Goal: Task Accomplishment & Management: Complete application form

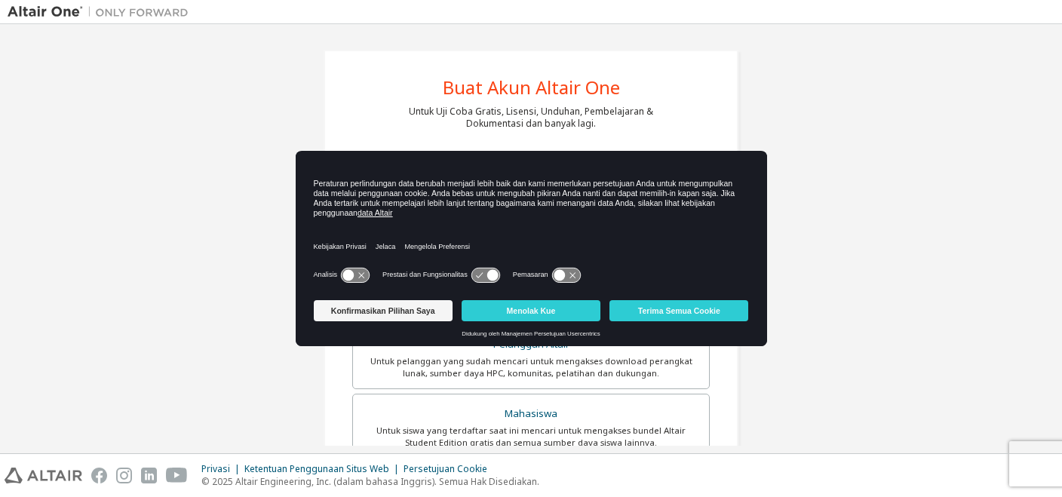
click at [348, 278] on icon at bounding box center [348, 274] width 11 height 11
click at [559, 266] on div "Analisis Prestasi dan Fungsionalitas Pemasaran" at bounding box center [531, 279] width 435 height 30
click at [561, 273] on icon at bounding box center [566, 275] width 28 height 14
click at [644, 307] on button "Terima Semua Cookie" at bounding box center [678, 310] width 139 height 21
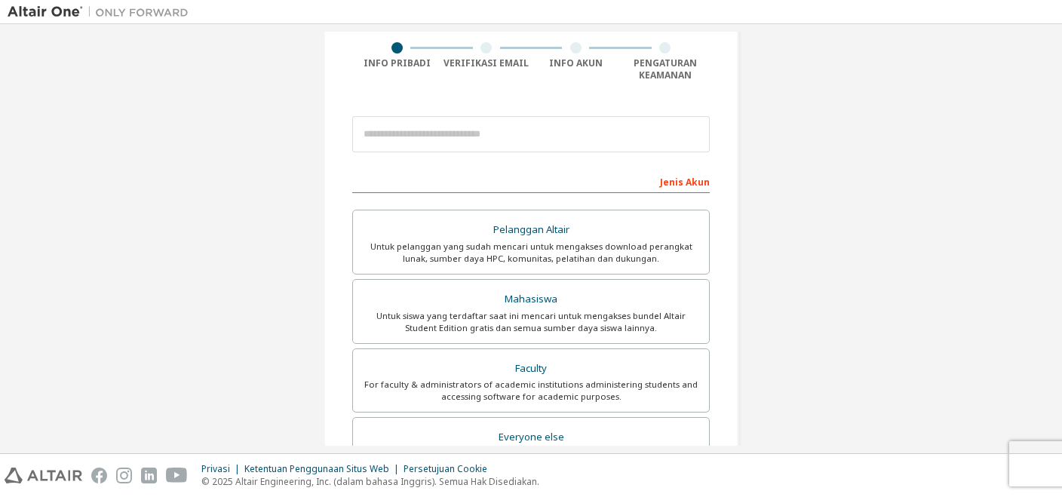
scroll to position [115, 0]
click at [584, 299] on div "Mahasiswa" at bounding box center [531, 298] width 338 height 21
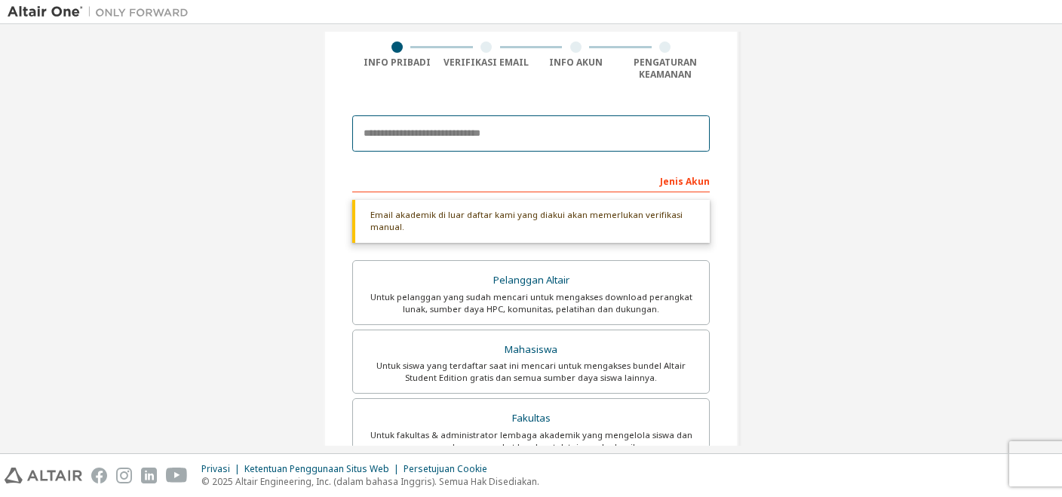
click at [494, 143] on input "email" at bounding box center [530, 133] width 357 height 36
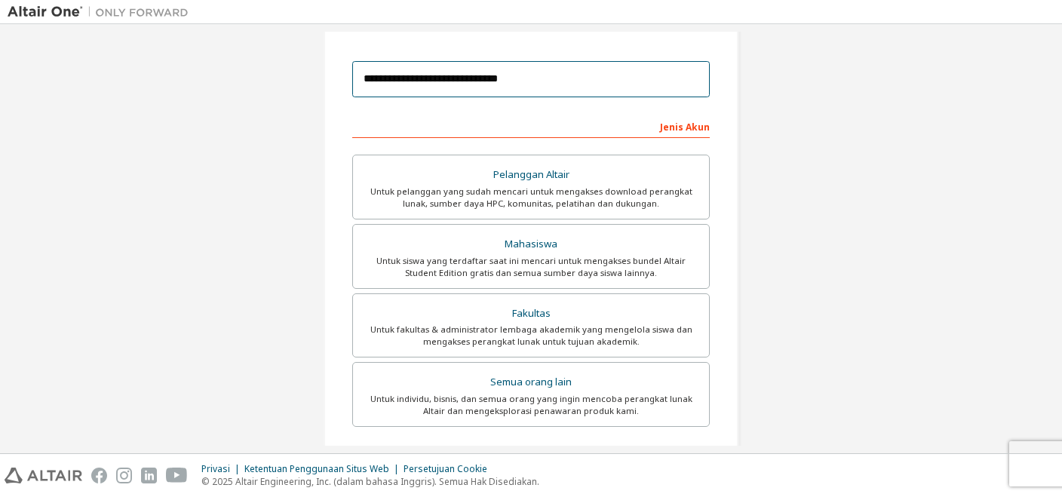
scroll to position [170, 0]
type input "**********"
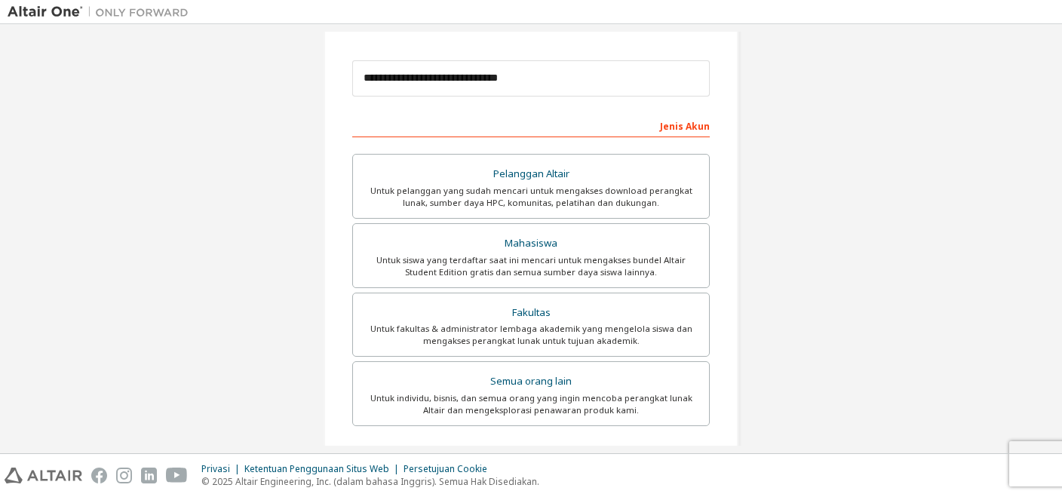
click at [601, 153] on div "Email akademik di luar daftar kami yang diakui akan memerlukan verifikasi manua…" at bounding box center [530, 288] width 357 height 286
click at [581, 170] on div "Pelanggan Altair" at bounding box center [531, 174] width 338 height 21
drag, startPoint x: 581, startPoint y: 170, endPoint x: 531, endPoint y: 120, distance: 70.9
click at [531, 120] on div "Jenis Akun Please select Altair Customers only if you are trying to access an a…" at bounding box center [530, 378] width 357 height 530
click at [531, 120] on div "Jenis Akun" at bounding box center [530, 125] width 357 height 24
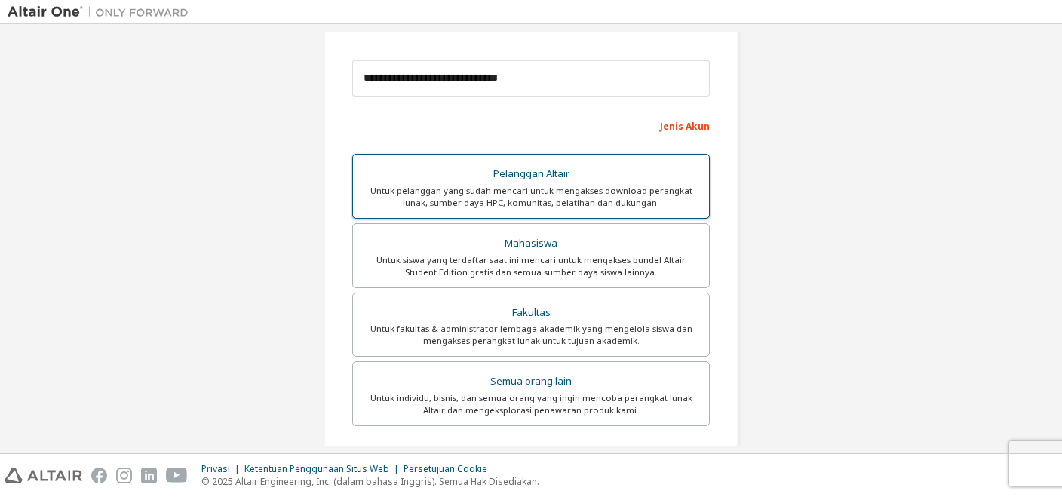
click at [572, 170] on div "Pelanggan Altair" at bounding box center [531, 174] width 338 height 21
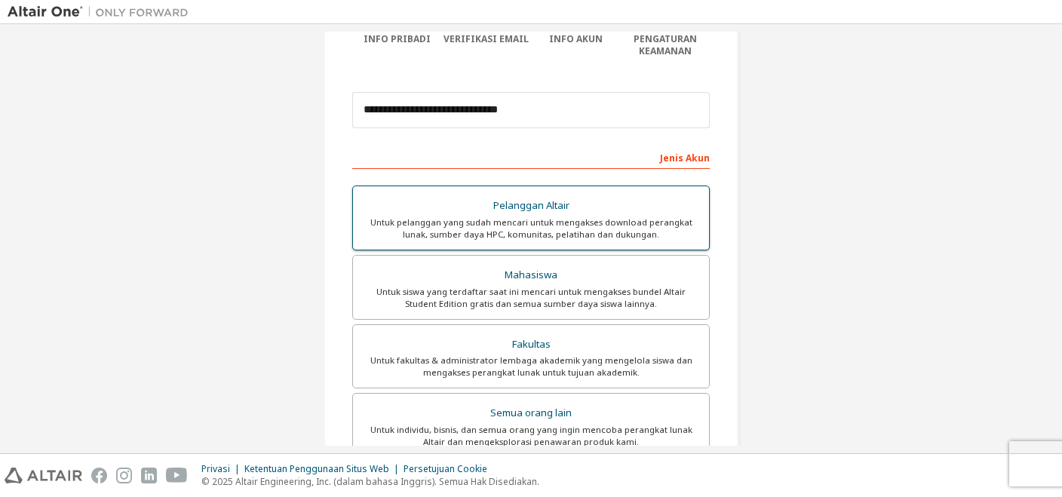
scroll to position [153, 0]
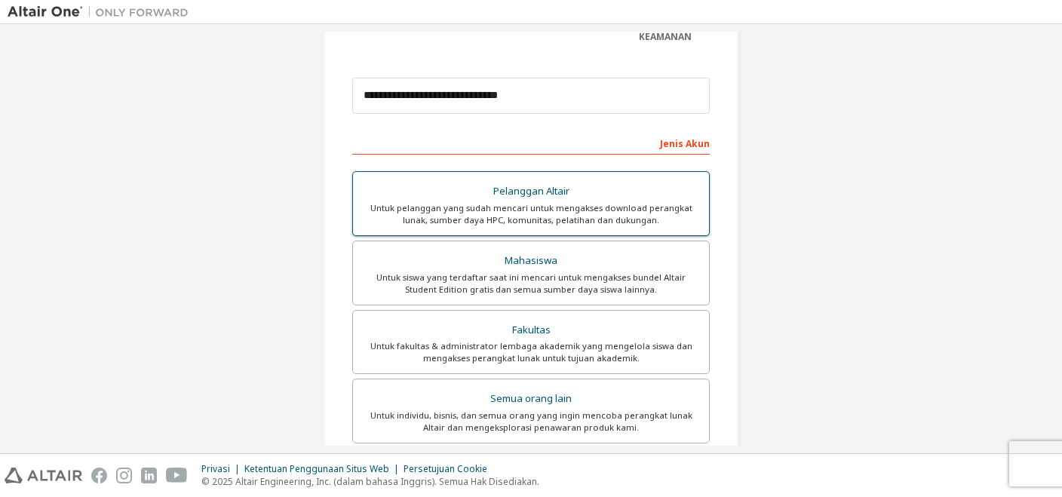
click at [526, 209] on div "Untuk pelanggan yang sudah mencari untuk mengakses download perangkat lunak, su…" at bounding box center [531, 214] width 338 height 24
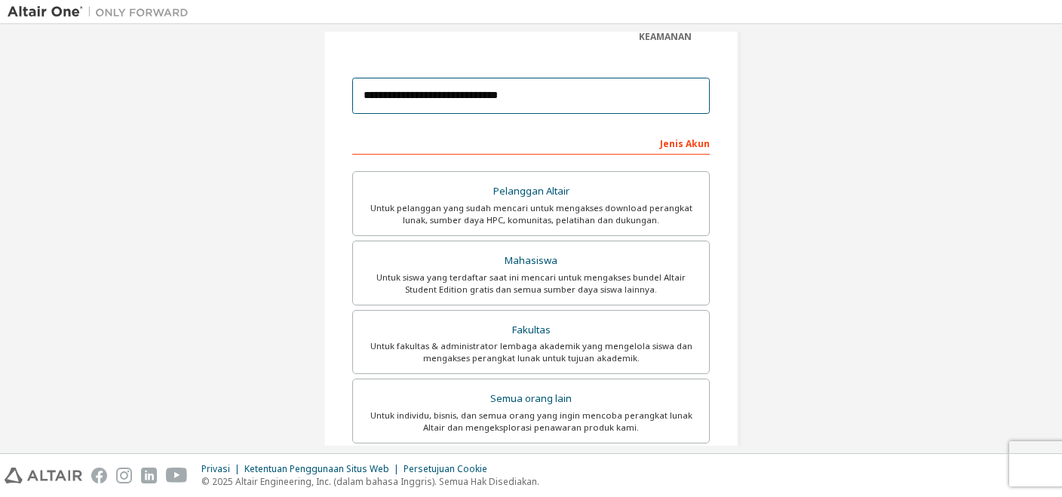
click at [593, 100] on input "**********" at bounding box center [530, 96] width 357 height 36
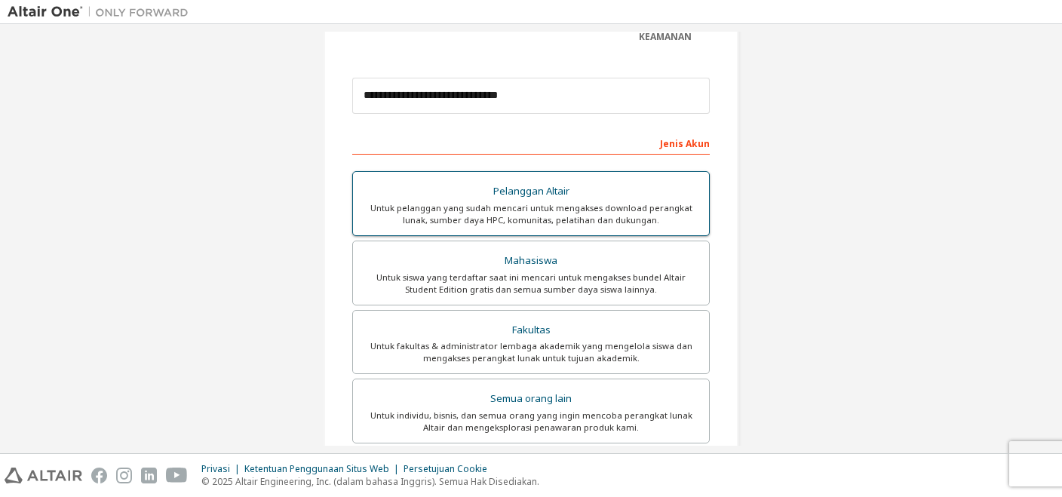
click at [578, 201] on div "Pelanggan Altair" at bounding box center [531, 191] width 338 height 21
click at [535, 198] on div "Pelanggan Altair" at bounding box center [531, 191] width 338 height 21
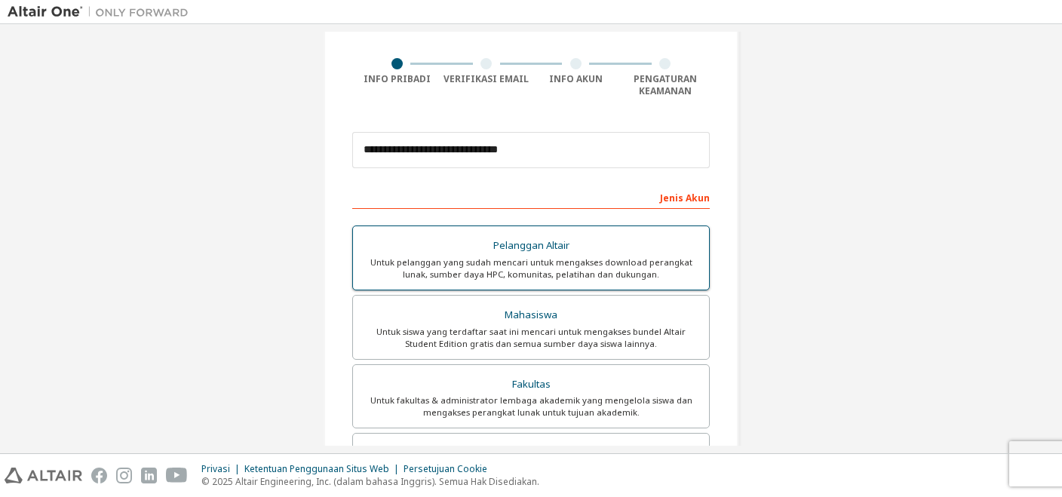
scroll to position [100, 0]
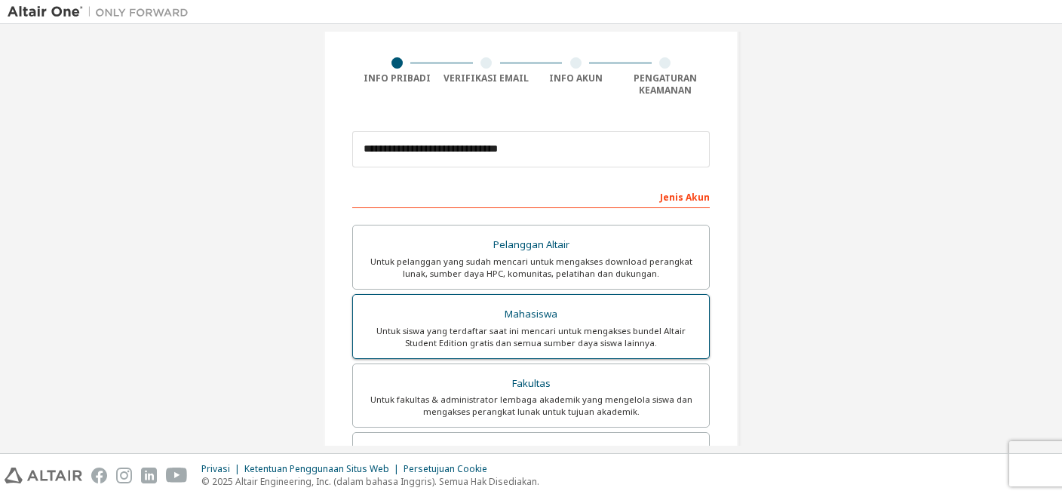
click at [508, 316] on div "Mahasiswa" at bounding box center [531, 314] width 338 height 21
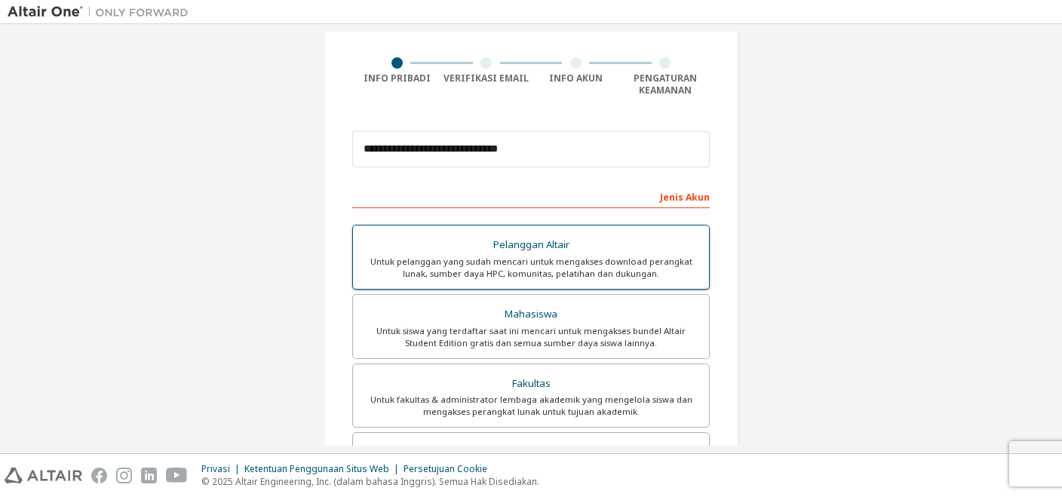
click at [512, 232] on label "Pelanggan Altair Untuk pelanggan yang sudah mencari untuk mengakses download pe…" at bounding box center [530, 257] width 357 height 65
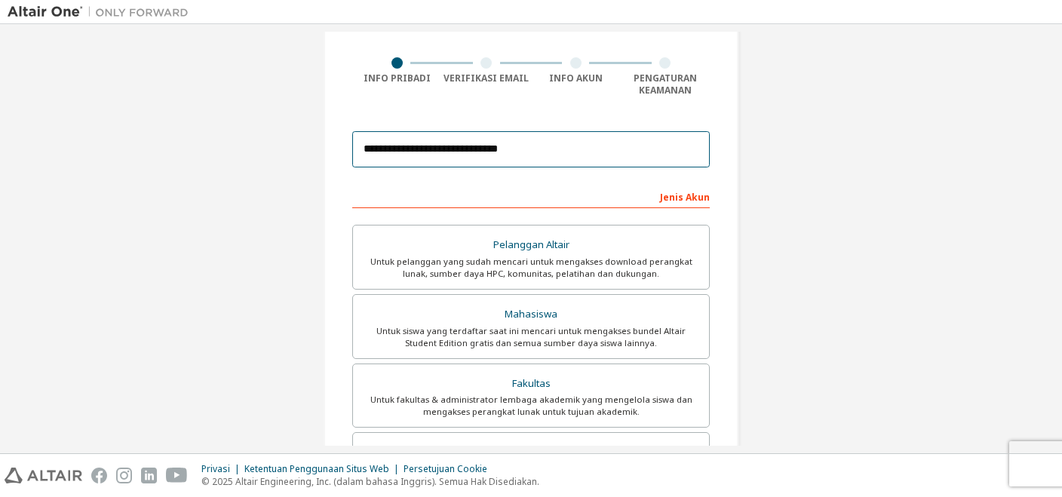
click at [551, 153] on input "**********" at bounding box center [530, 149] width 357 height 36
click at [535, 150] on input "**********" at bounding box center [530, 149] width 357 height 36
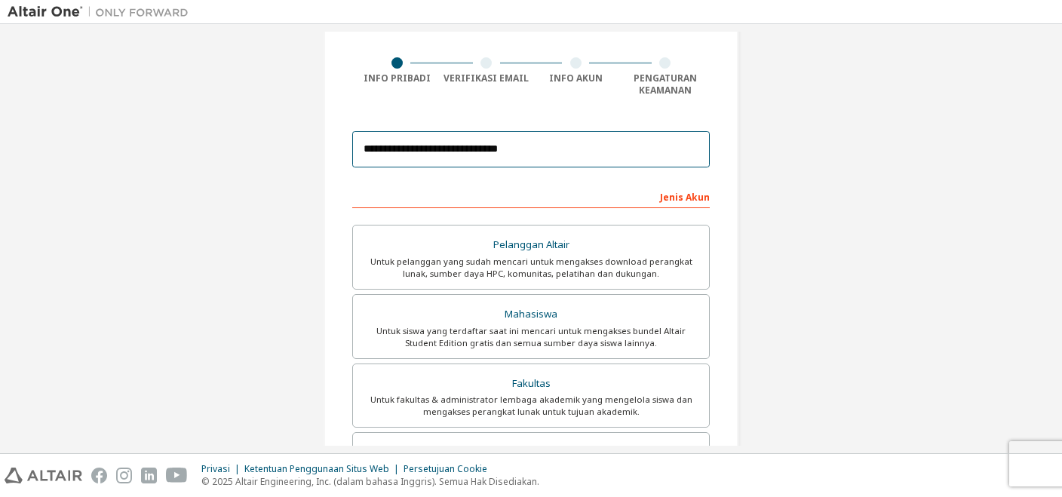
click at [544, 147] on input "**********" at bounding box center [530, 149] width 357 height 36
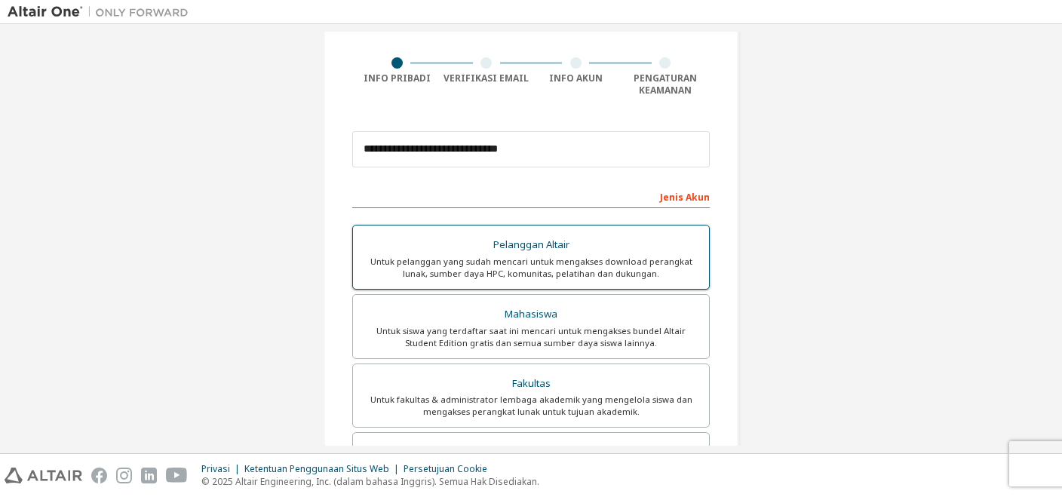
click at [547, 250] on div "Pelanggan Altair" at bounding box center [531, 245] width 338 height 21
drag, startPoint x: 495, startPoint y: 253, endPoint x: 635, endPoint y: 238, distance: 141.0
click at [635, 238] on div "Pelanggan Altair" at bounding box center [531, 245] width 338 height 21
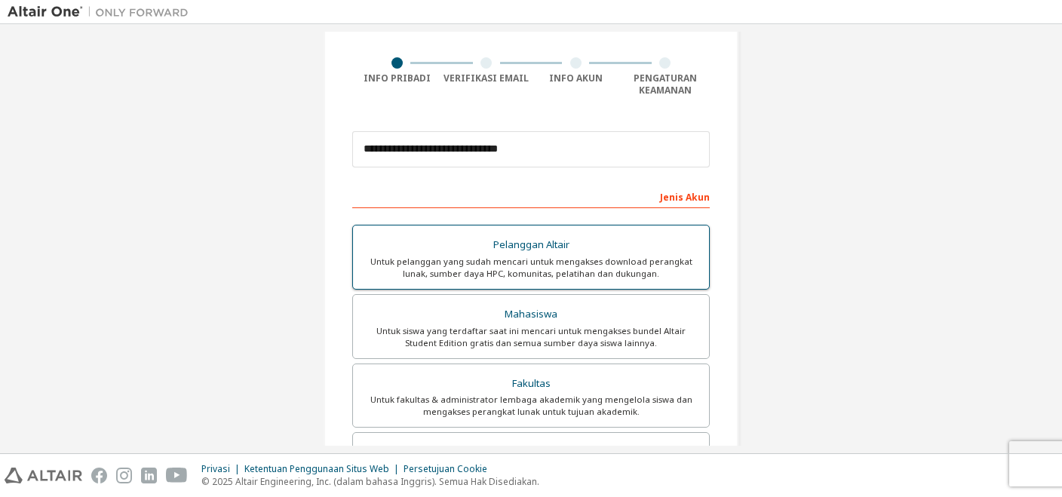
click at [635, 238] on div "Pelanggan Altair" at bounding box center [531, 245] width 338 height 21
click at [535, 265] on div "Untuk pelanggan yang sudah mencari untuk mengakses download perangkat lunak, su…" at bounding box center [531, 268] width 338 height 24
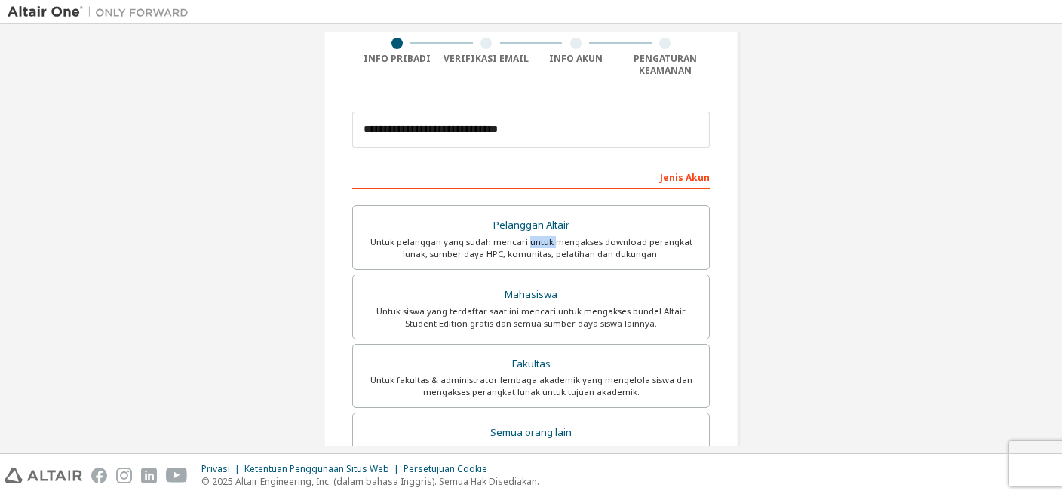
scroll to position [121, 0]
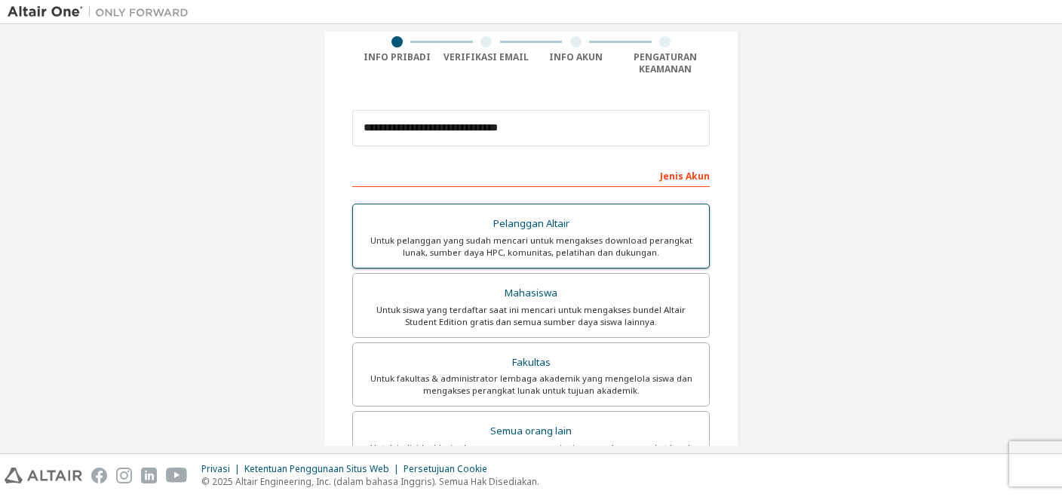
click at [527, 222] on div "Pelanggan Altair" at bounding box center [531, 223] width 338 height 21
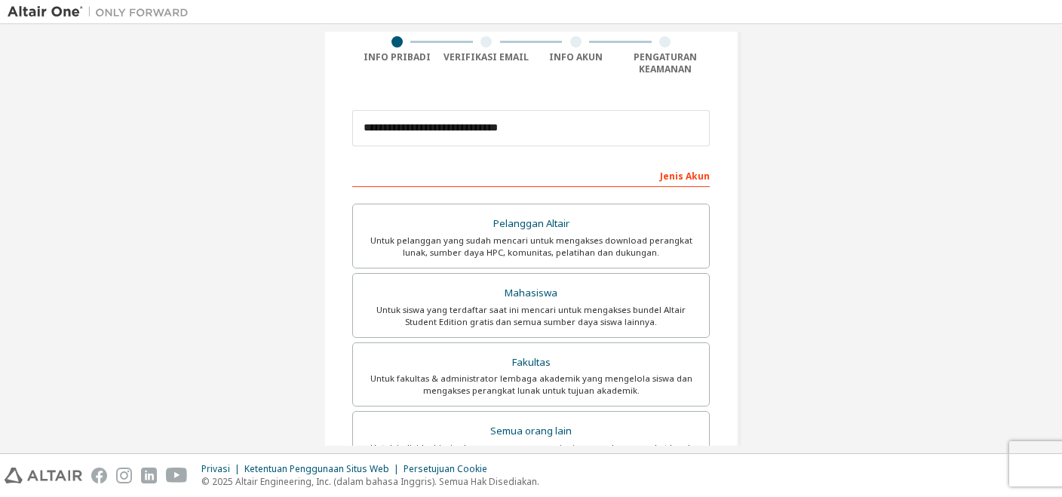
click at [678, 175] on div "Jenis Akun" at bounding box center [530, 175] width 357 height 24
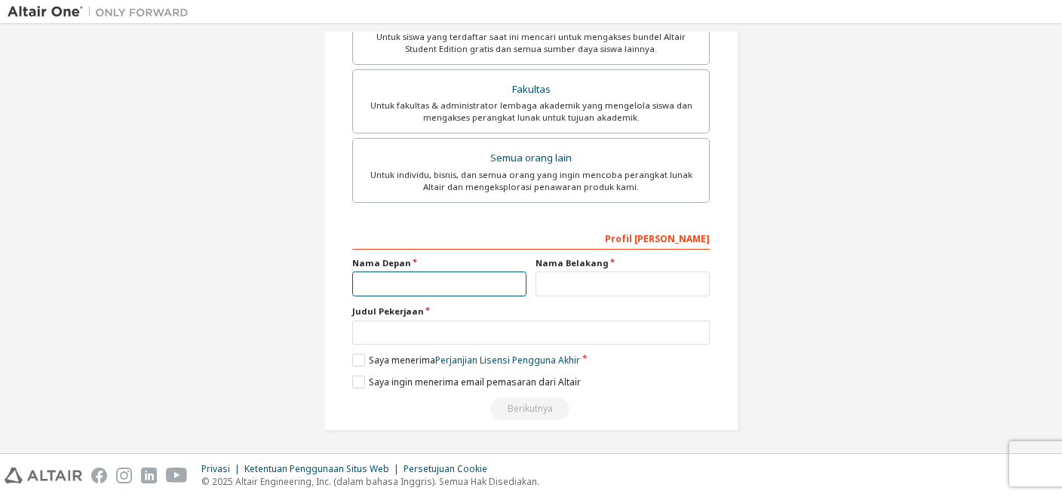
click at [370, 287] on input "text" at bounding box center [439, 283] width 174 height 25
type input "********"
click at [569, 282] on input "text" at bounding box center [622, 283] width 174 height 25
type input "*****"
click at [357, 356] on label "Saya menerima Perjanjian Lisensi Pengguna Akhir" at bounding box center [466, 360] width 228 height 13
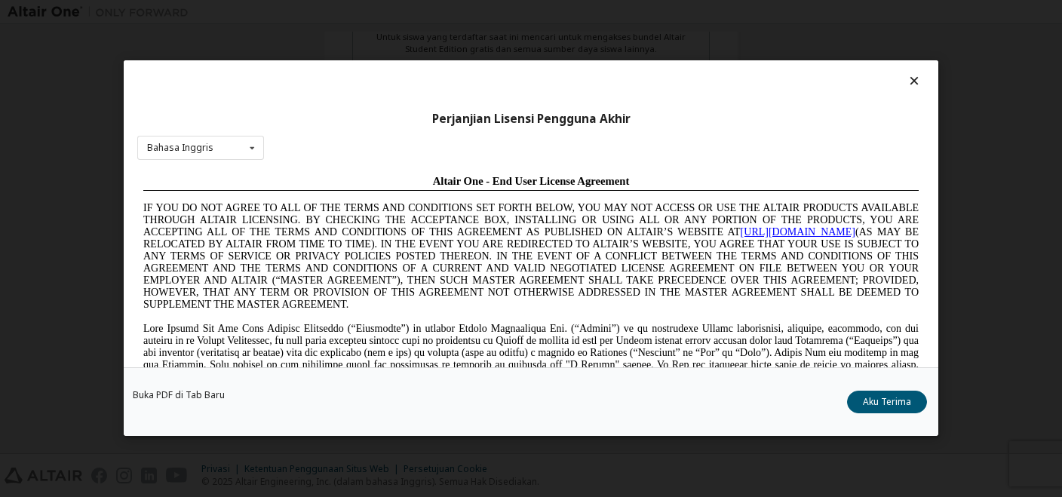
scroll to position [0, 0]
click at [888, 403] on button "Aku Terima" at bounding box center [887, 402] width 80 height 23
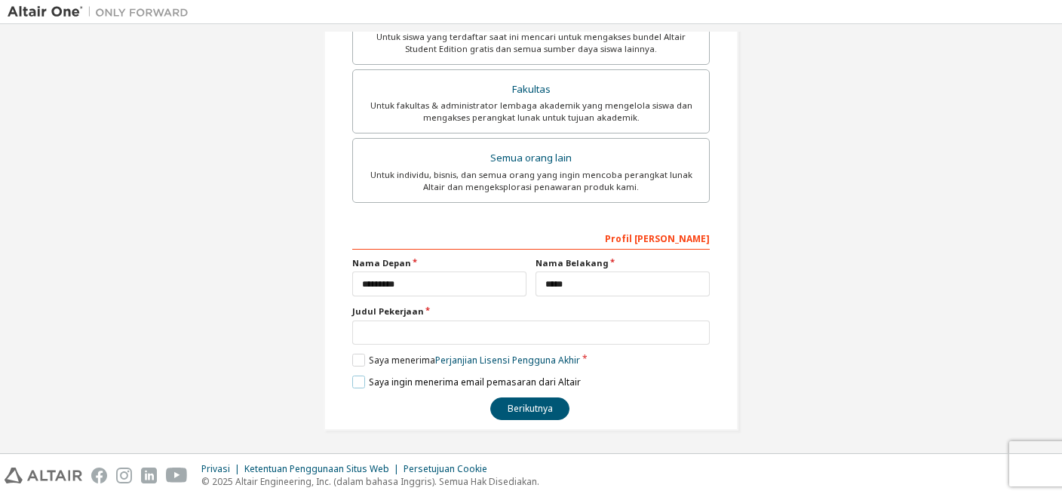
click at [359, 382] on label "Saya ingin menerima email pemasaran dari Altair" at bounding box center [466, 382] width 228 height 13
click at [509, 406] on button "Berikutnya" at bounding box center [529, 408] width 79 height 23
click at [517, 409] on button "Berikutnya" at bounding box center [529, 408] width 79 height 23
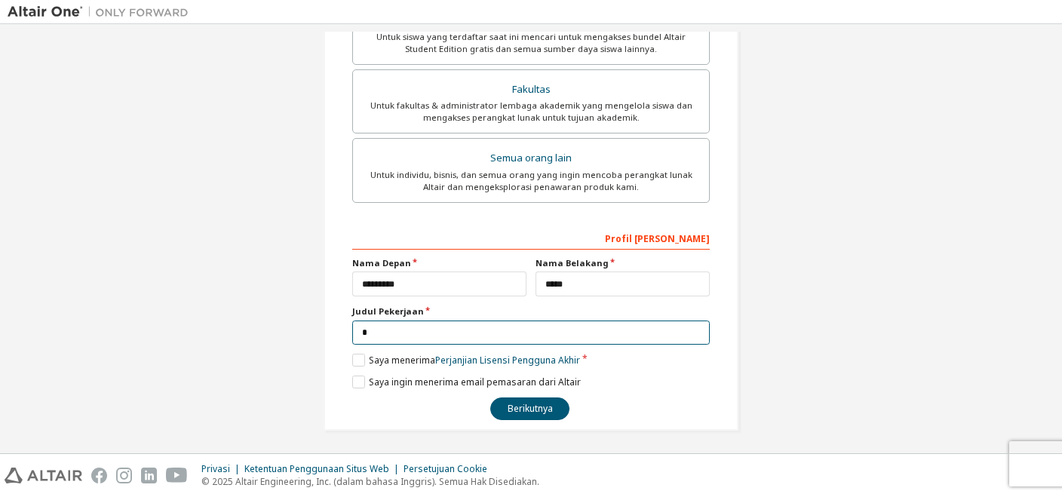
type input "*"
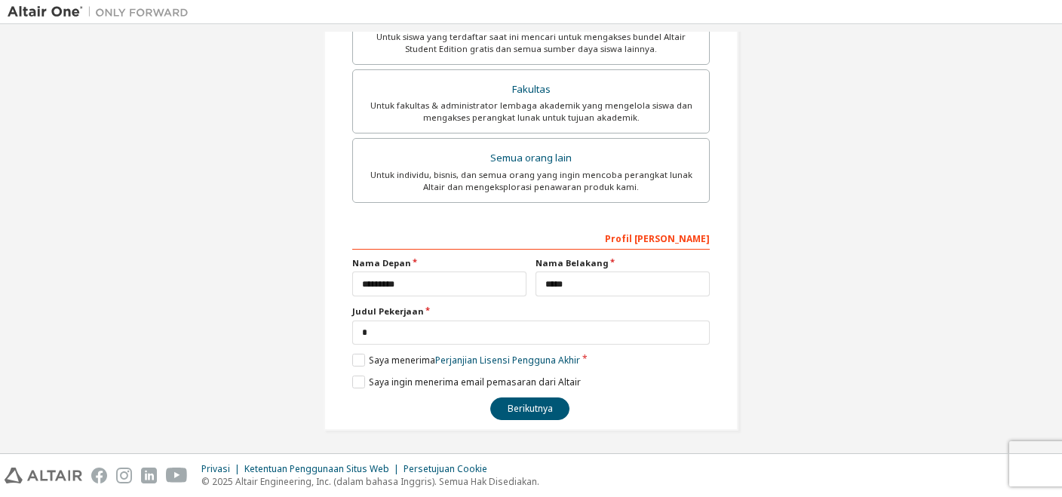
click at [529, 419] on div "**********" at bounding box center [531, 43] width 415 height 774
drag, startPoint x: 529, startPoint y: 412, endPoint x: 534, endPoint y: 425, distance: 14.6
click at [534, 425] on div "**********" at bounding box center [531, 43] width 415 height 774
click at [534, 409] on button "Berikutnya" at bounding box center [529, 408] width 79 height 23
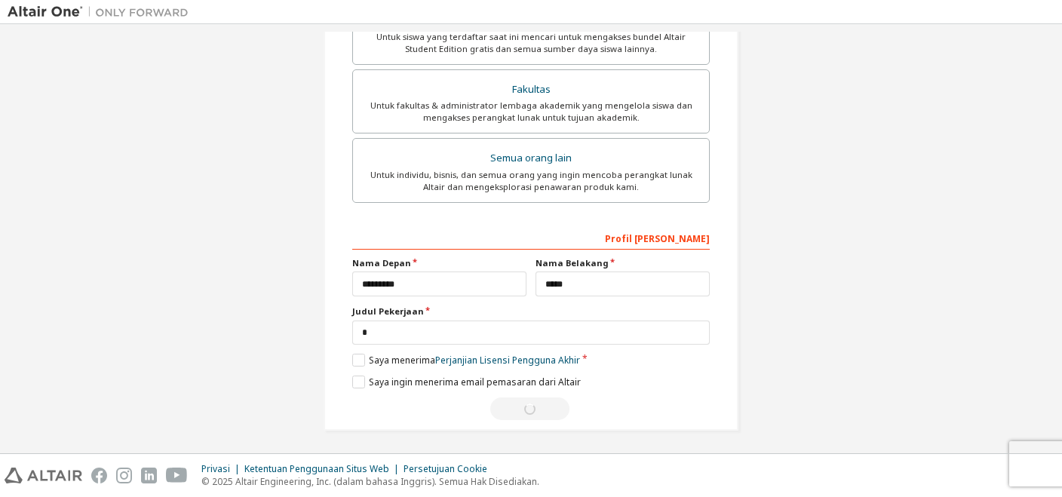
click at [614, 302] on div "**********" at bounding box center [530, 322] width 357 height 195
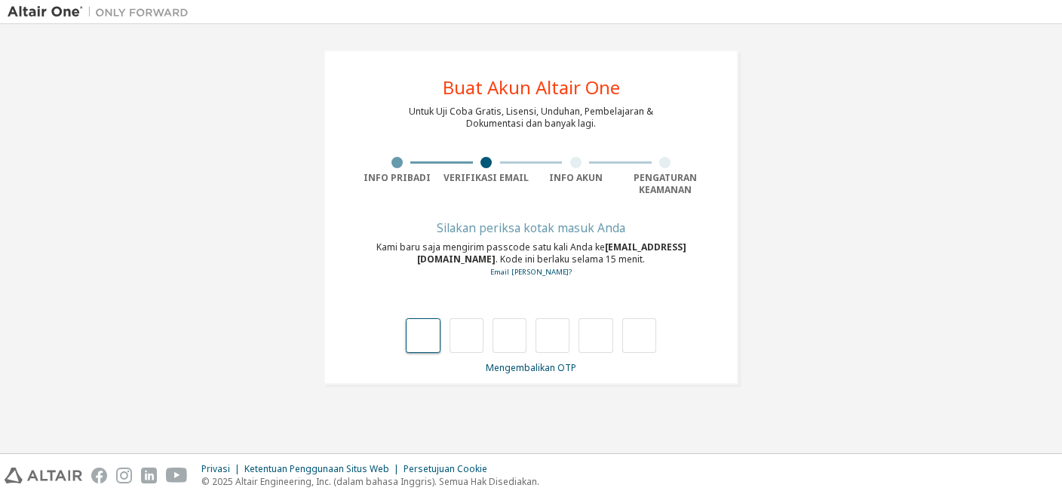
type input "*"
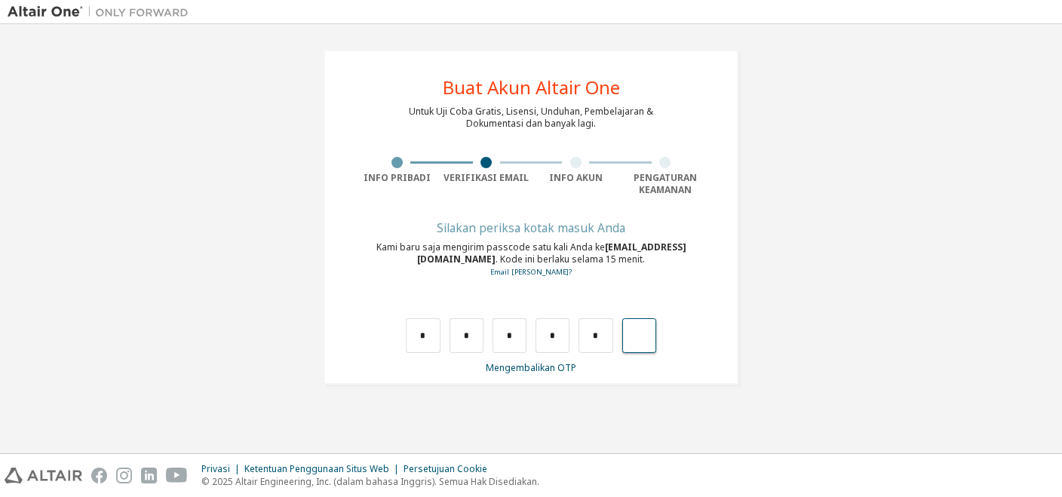
type input "*"
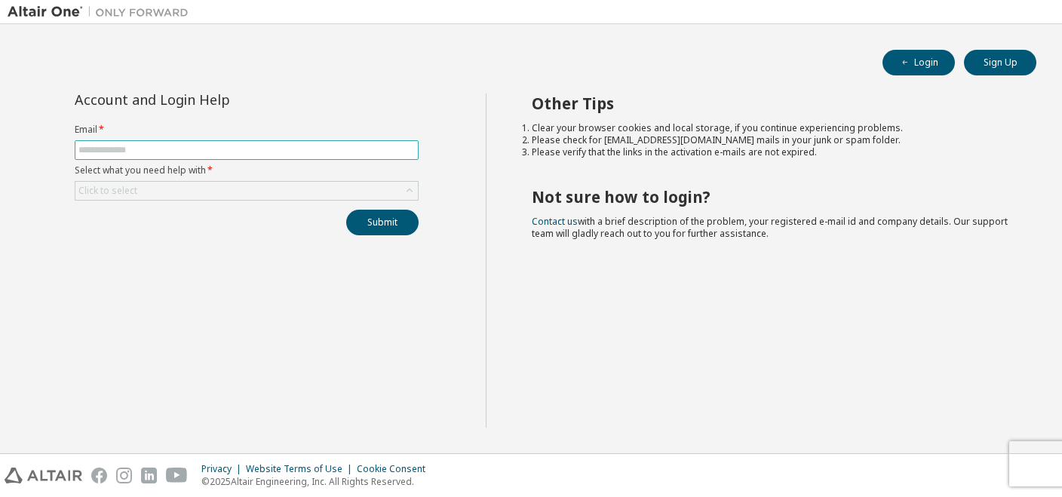
click at [102, 150] on input "text" at bounding box center [246, 150] width 336 height 12
type input "**********"
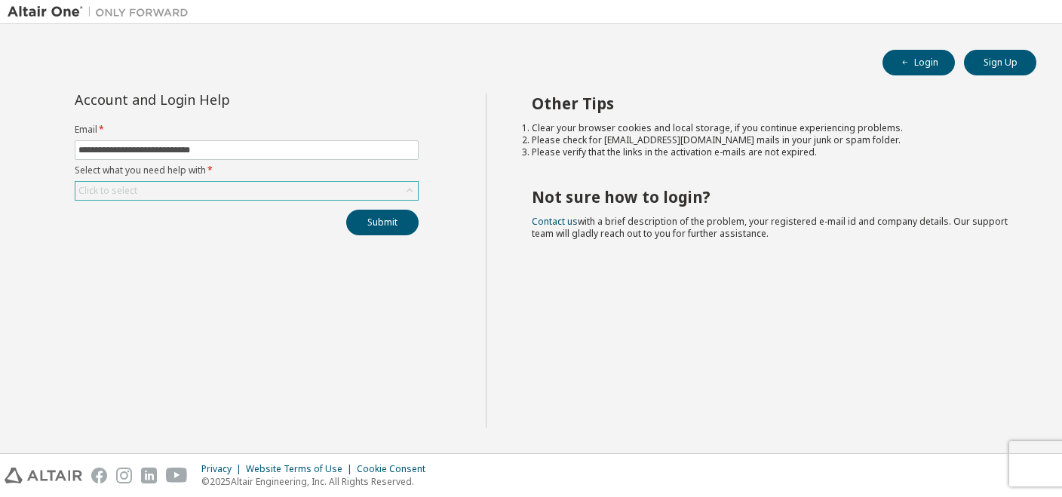
click at [105, 188] on div "Click to select" at bounding box center [107, 191] width 59 height 12
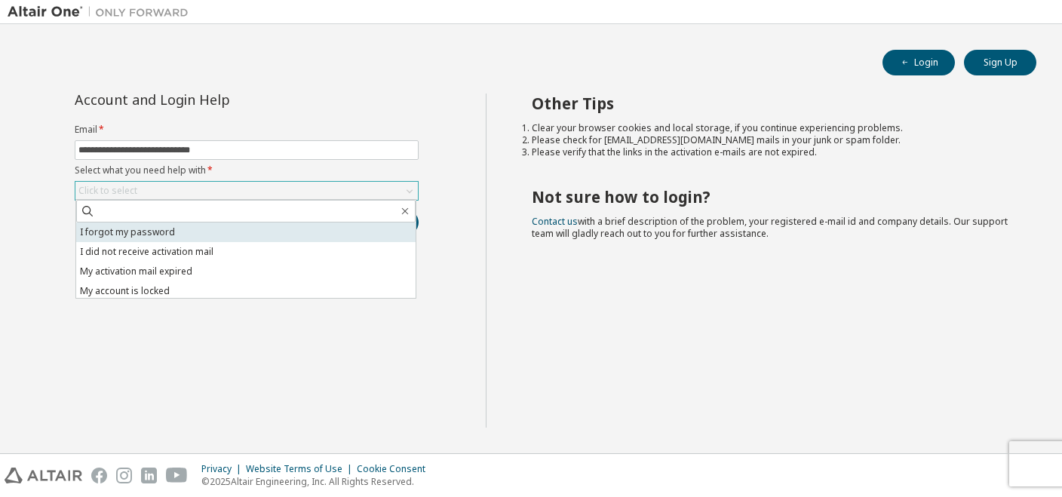
click at [103, 231] on li "I forgot my password" at bounding box center [245, 232] width 339 height 20
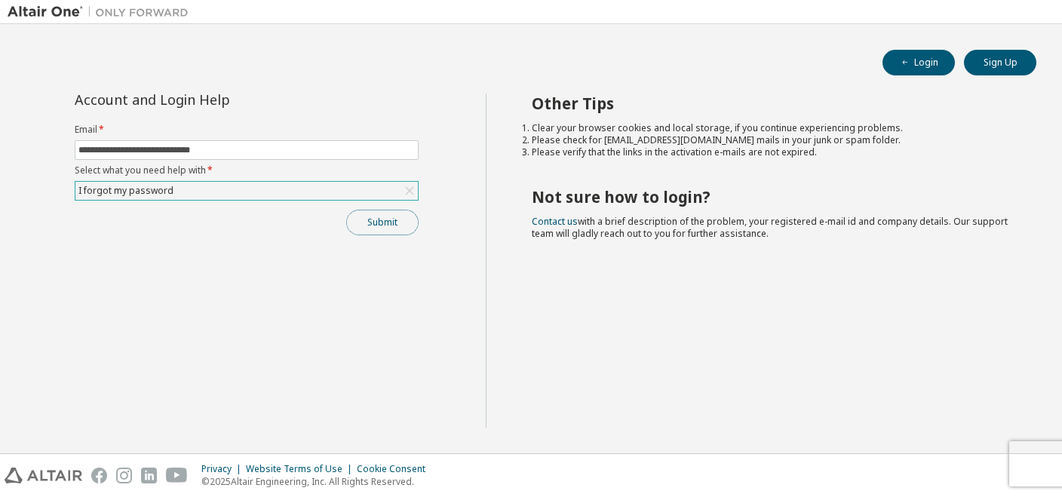
click at [382, 222] on button "Submit" at bounding box center [382, 223] width 72 height 26
click at [413, 191] on icon at bounding box center [409, 190] width 15 height 15
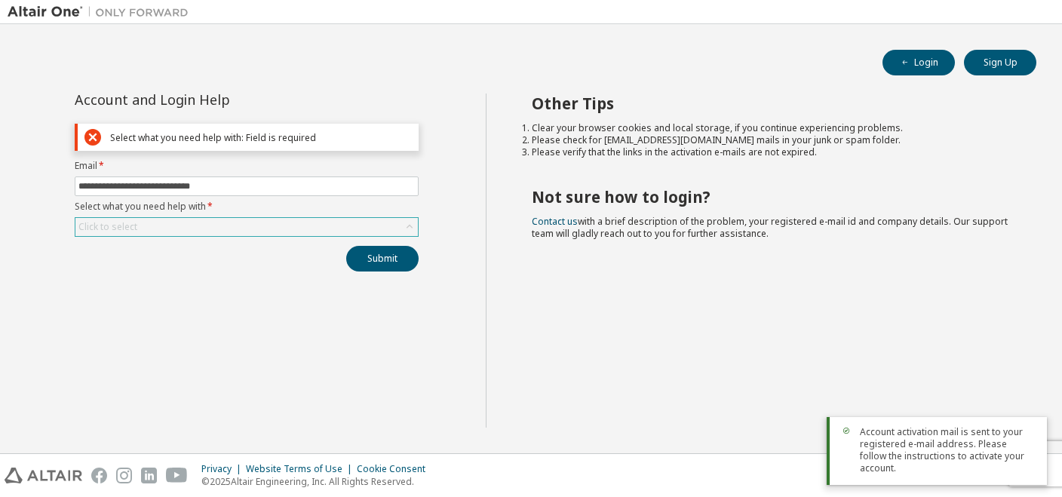
click at [189, 219] on div "Click to select" at bounding box center [246, 227] width 342 height 18
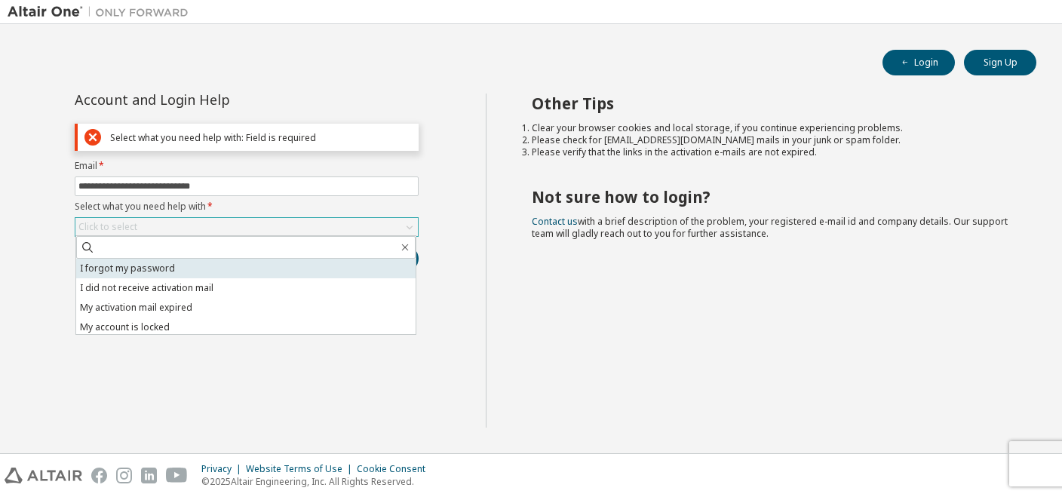
click at [149, 267] on li "I forgot my password" at bounding box center [245, 269] width 339 height 20
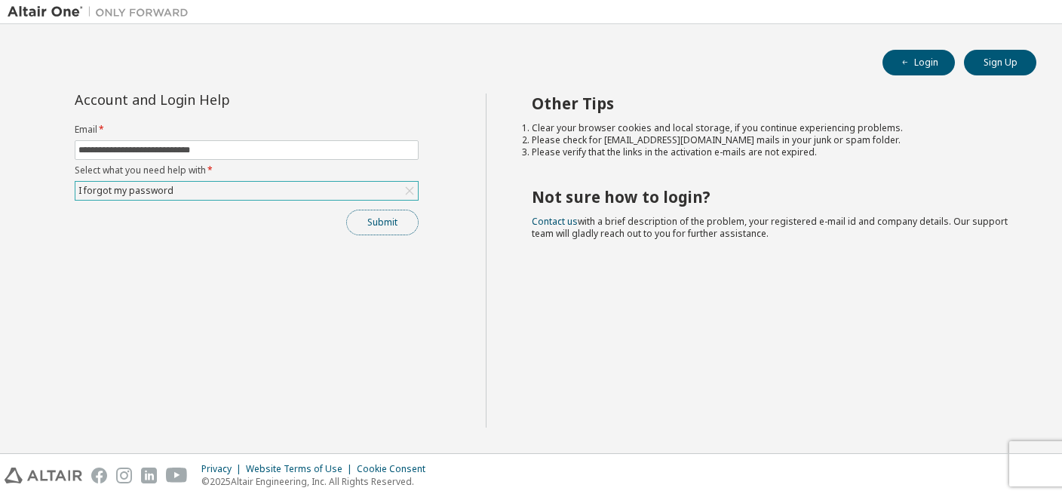
click at [370, 213] on button "Submit" at bounding box center [382, 223] width 72 height 26
drag, startPoint x: 370, startPoint y: 213, endPoint x: 389, endPoint y: 219, distance: 20.5
click at [389, 219] on button "Submit" at bounding box center [382, 223] width 72 height 26
click at [389, 219] on div "Submit" at bounding box center [247, 223] width 344 height 26
click at [919, 64] on button "Login" at bounding box center [918, 63] width 72 height 26
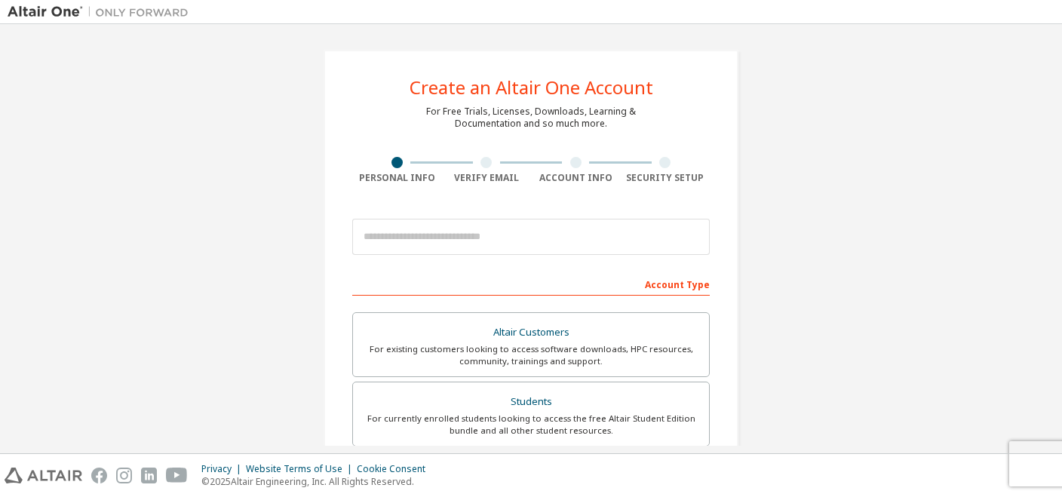
scroll to position [382, 0]
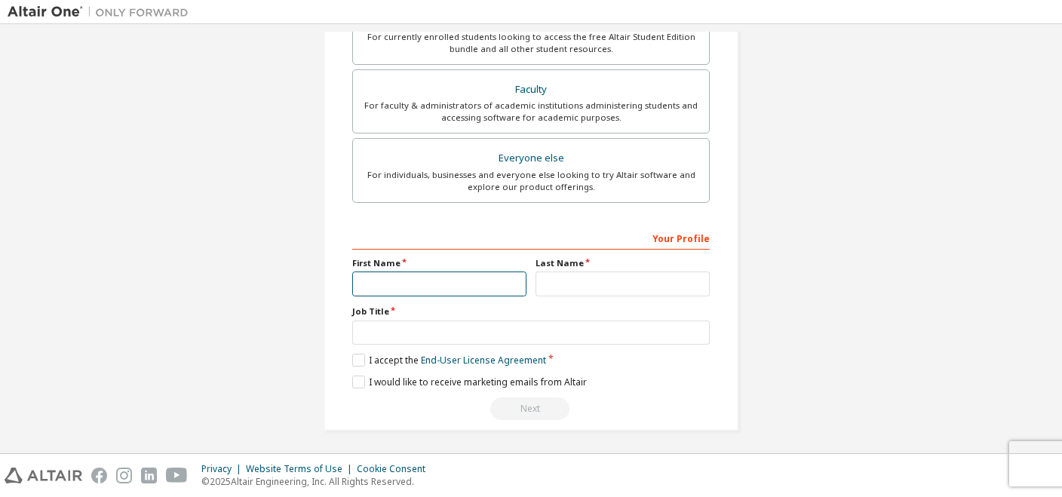
click at [410, 290] on input "text" at bounding box center [439, 283] width 174 height 25
click at [412, 288] on div "Your Profile First Name *** Last Name Job Title Please provide State/Province t…" at bounding box center [530, 322] width 357 height 195
click at [412, 288] on input "***" at bounding box center [439, 283] width 174 height 25
type input "********"
click at [559, 282] on input "text" at bounding box center [622, 283] width 174 height 25
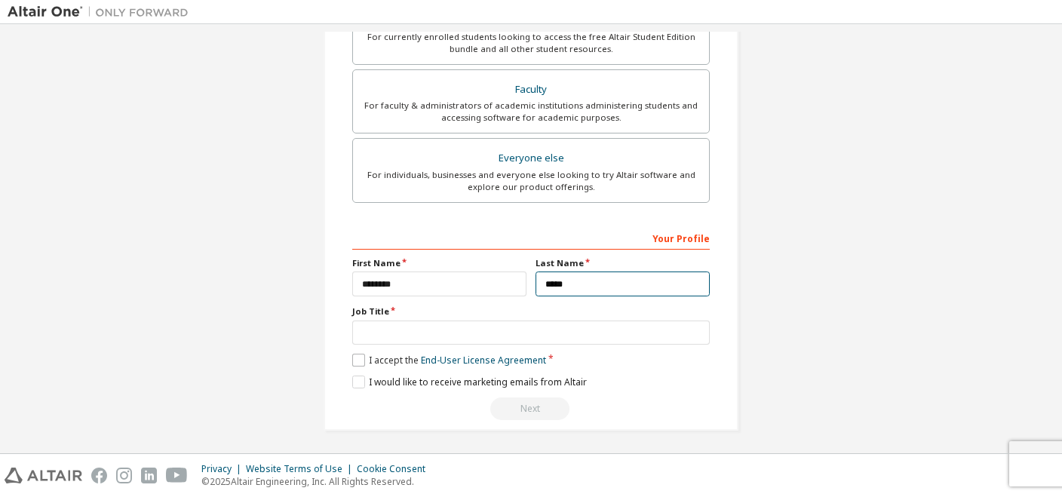
type input "*****"
click at [358, 360] on label "I accept the End-User License Agreement" at bounding box center [449, 360] width 194 height 13
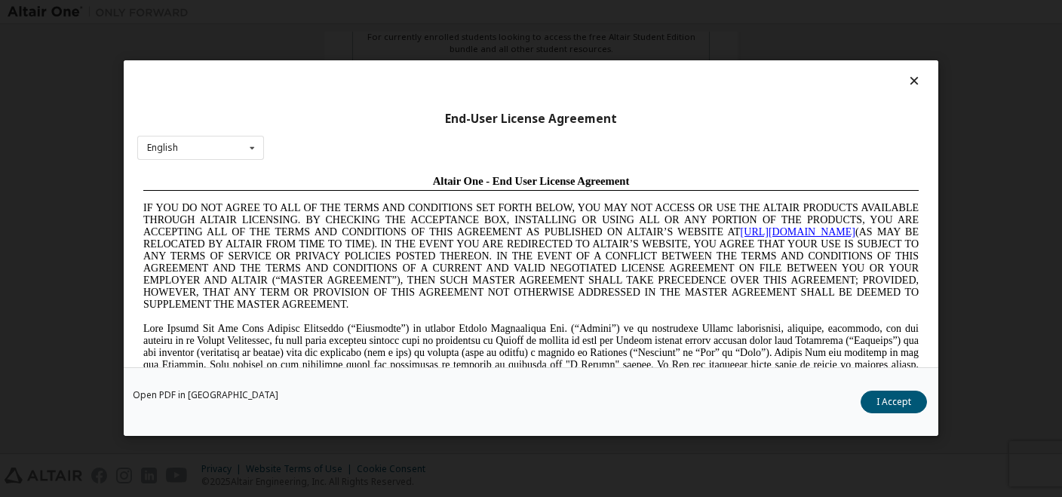
scroll to position [0, 0]
click at [903, 403] on button "I Accept" at bounding box center [893, 402] width 66 height 23
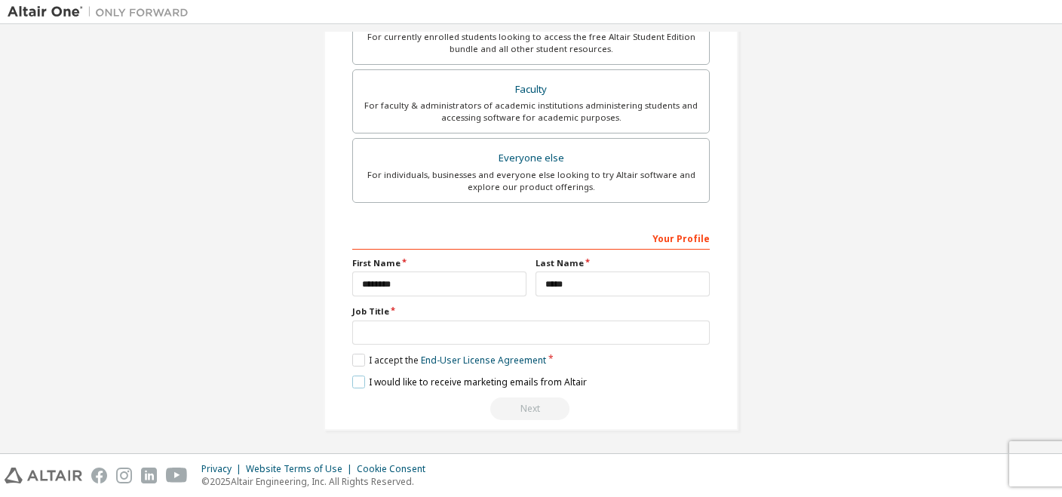
click at [355, 379] on label "I would like to receive marketing emails from Altair" at bounding box center [469, 382] width 235 height 13
click at [394, 327] on input "text" at bounding box center [530, 332] width 357 height 25
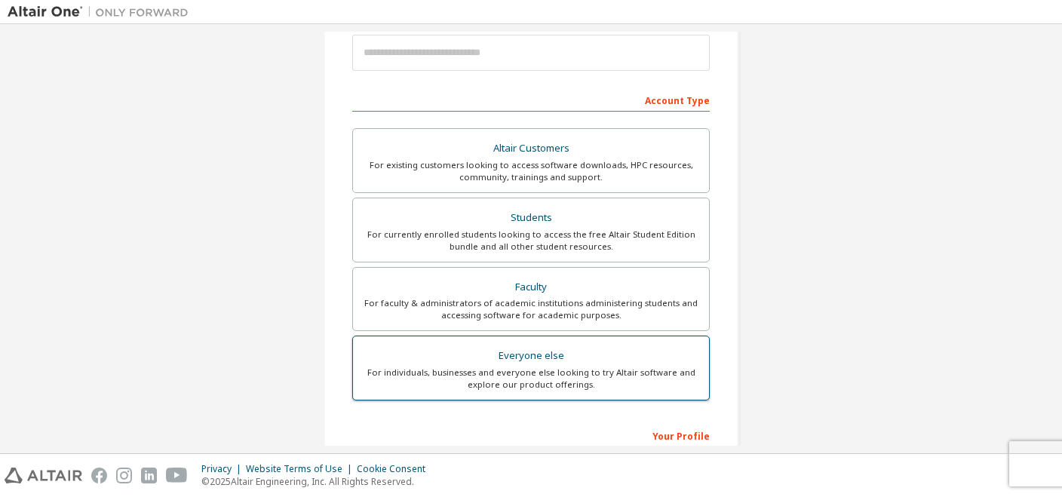
scroll to position [19, 0]
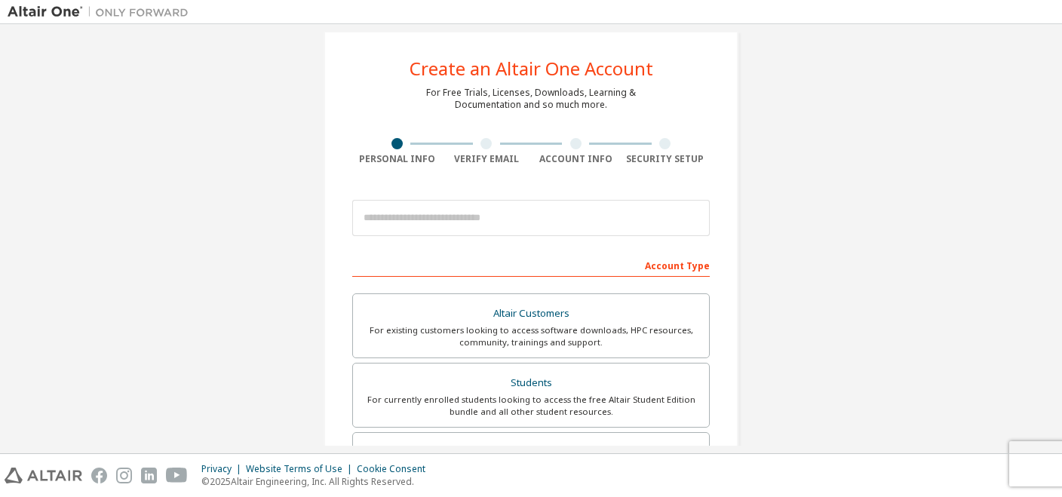
type input "*"
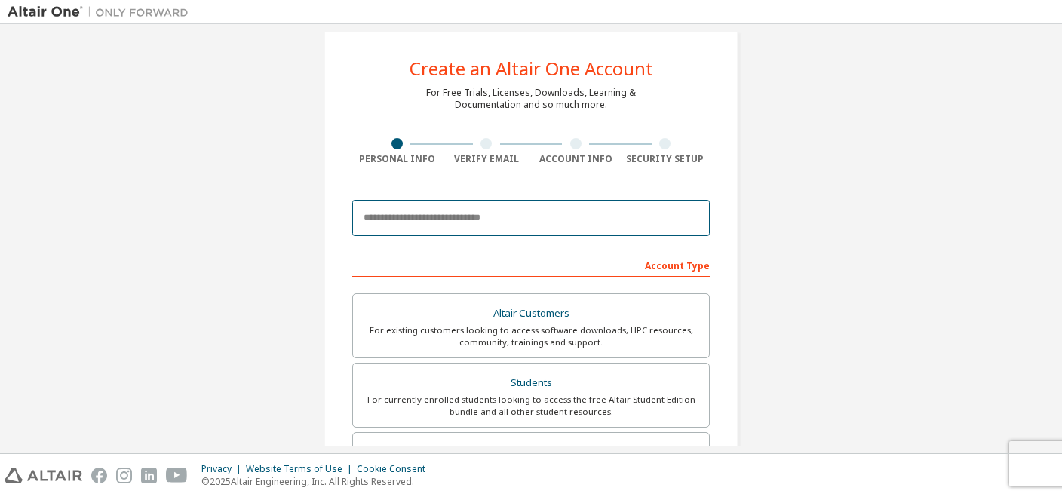
click at [413, 235] on input "email" at bounding box center [530, 218] width 357 height 36
type input "*"
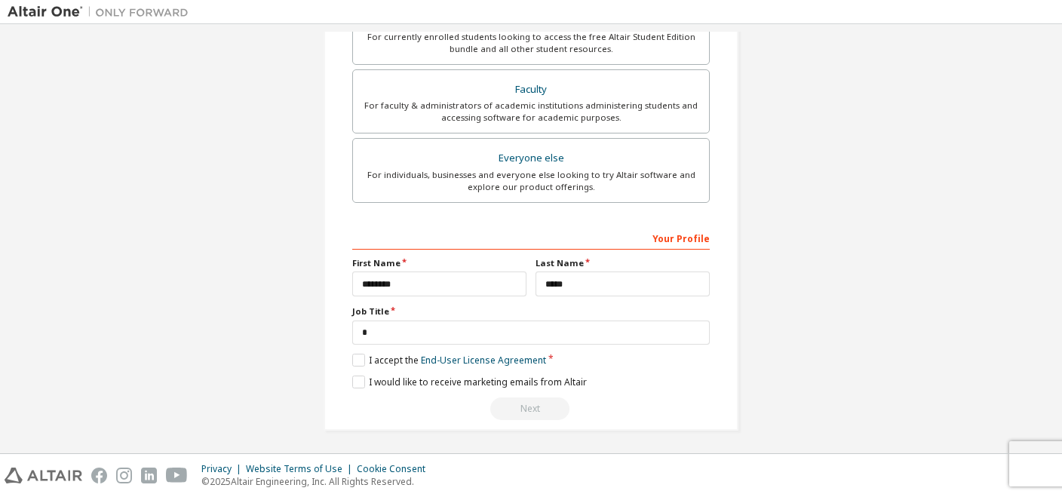
scroll to position [429, 0]
type input "**********"
click at [420, 225] on div "Your Profile" at bounding box center [530, 237] width 357 height 24
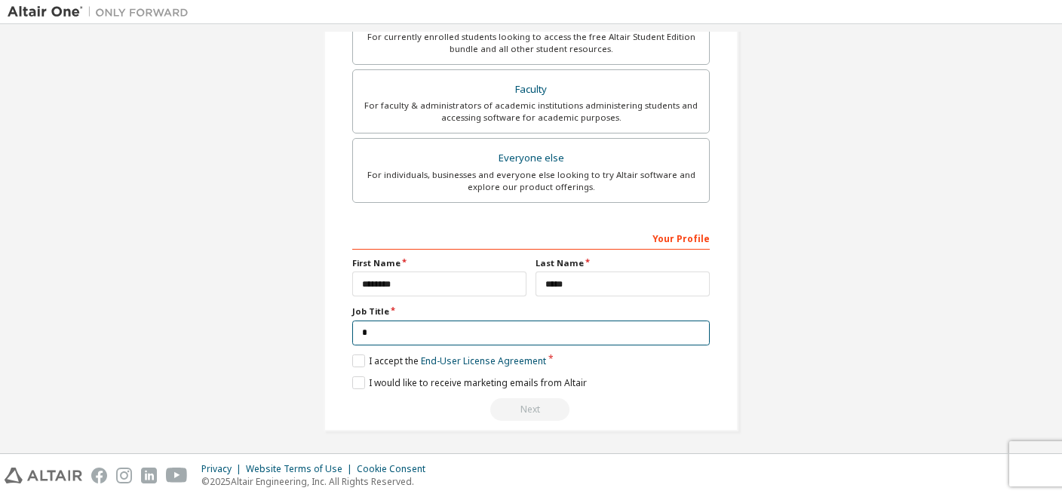
click at [414, 327] on input "*" at bounding box center [530, 332] width 357 height 25
type input "*"
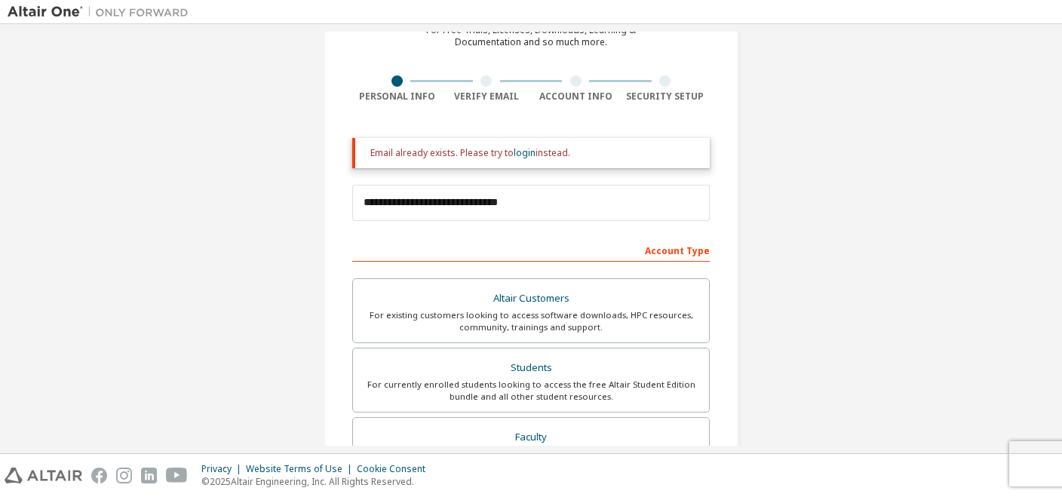
scroll to position [80, 0]
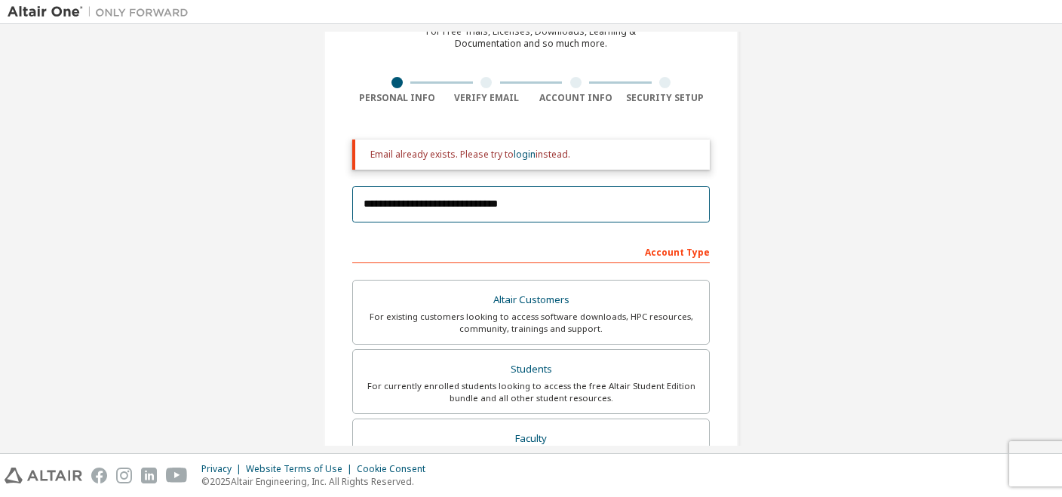
click at [547, 204] on input "**********" at bounding box center [530, 204] width 357 height 36
click at [523, 149] on link "login" at bounding box center [525, 154] width 22 height 13
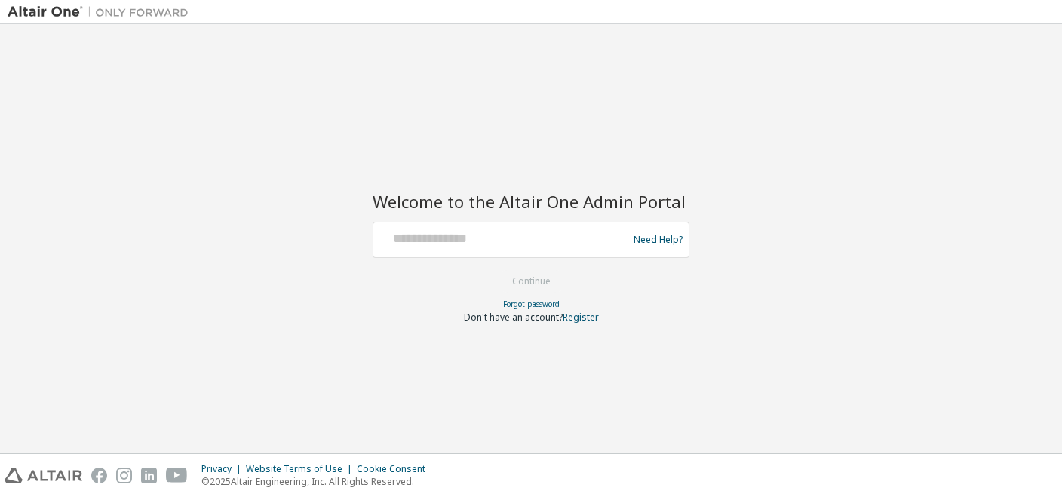
click at [458, 250] on div at bounding box center [502, 239] width 247 height 29
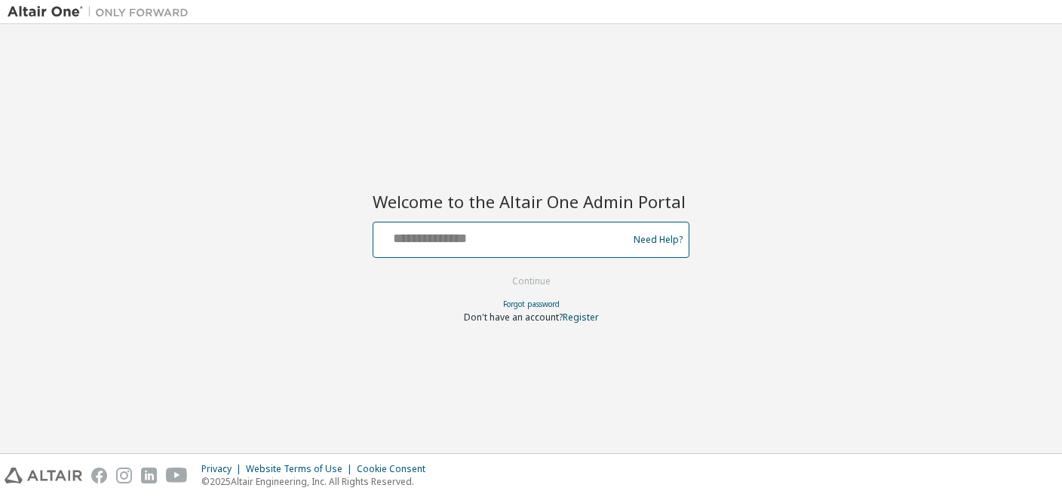
click at [431, 239] on input "text" at bounding box center [502, 236] width 247 height 22
type input "**********"
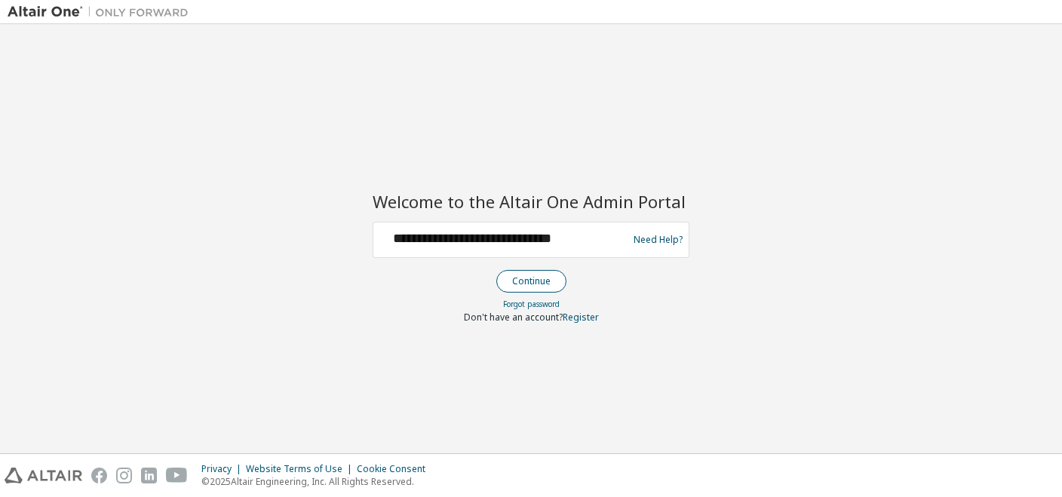
click at [548, 279] on button "Continue" at bounding box center [531, 281] width 70 height 23
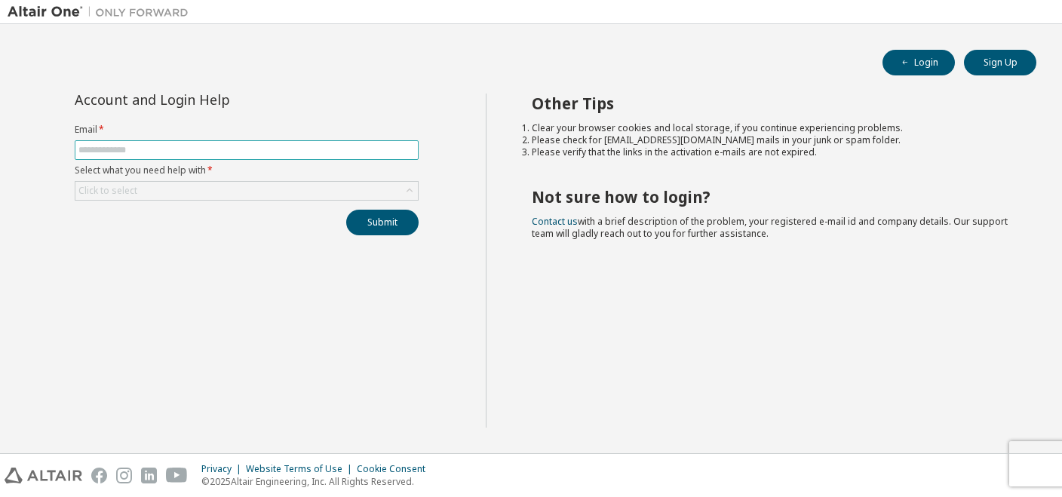
click at [131, 148] on input "text" at bounding box center [246, 150] width 336 height 12
type input "**********"
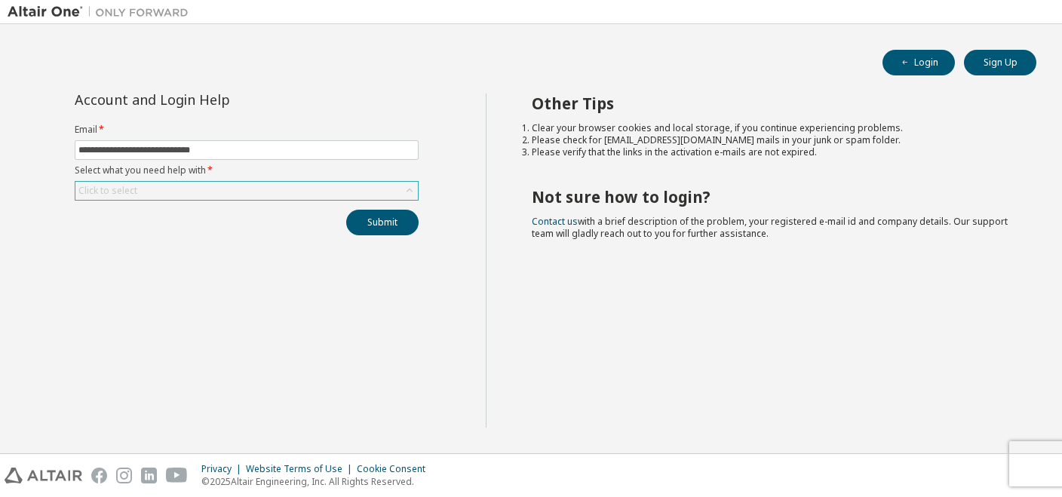
click at [170, 192] on div "Click to select" at bounding box center [246, 191] width 342 height 18
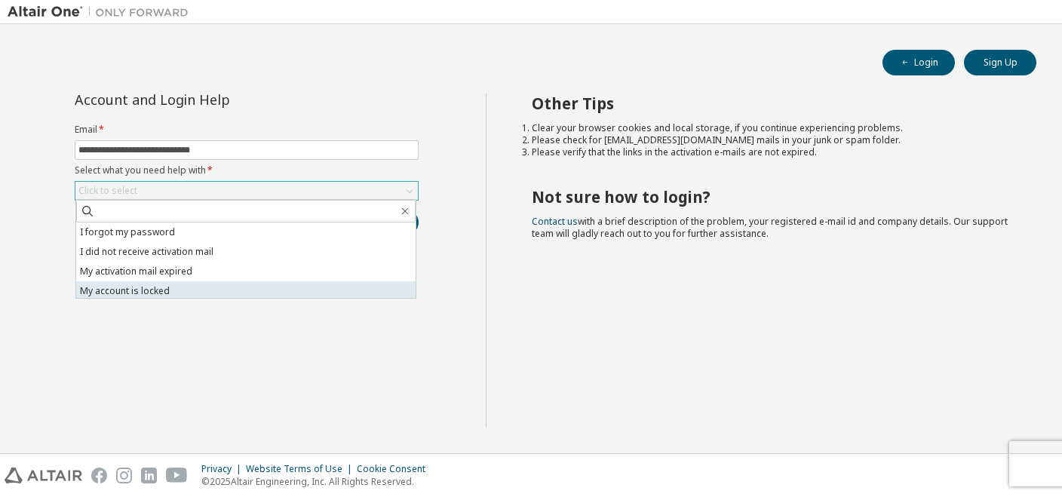
click at [143, 287] on li "My account is locked" at bounding box center [245, 291] width 339 height 20
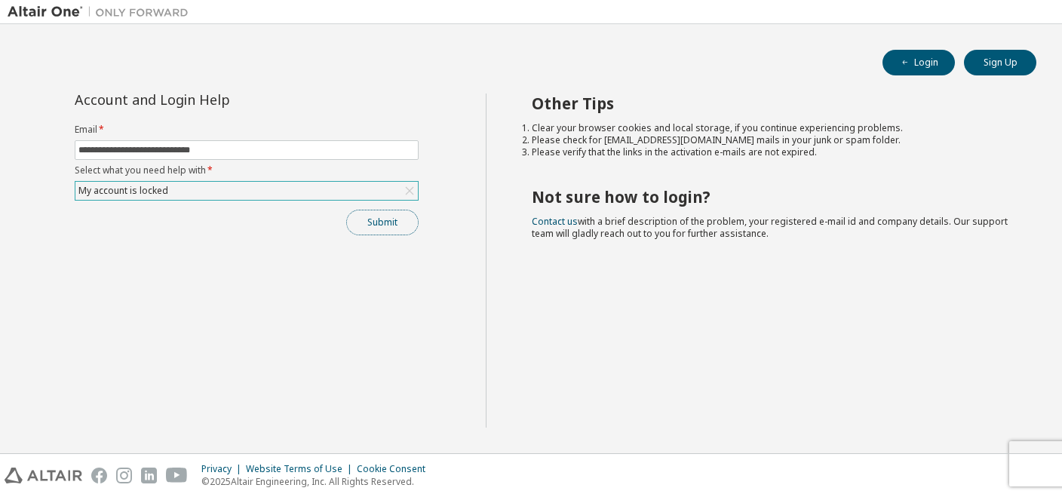
click at [379, 225] on button "Submit" at bounding box center [382, 223] width 72 height 26
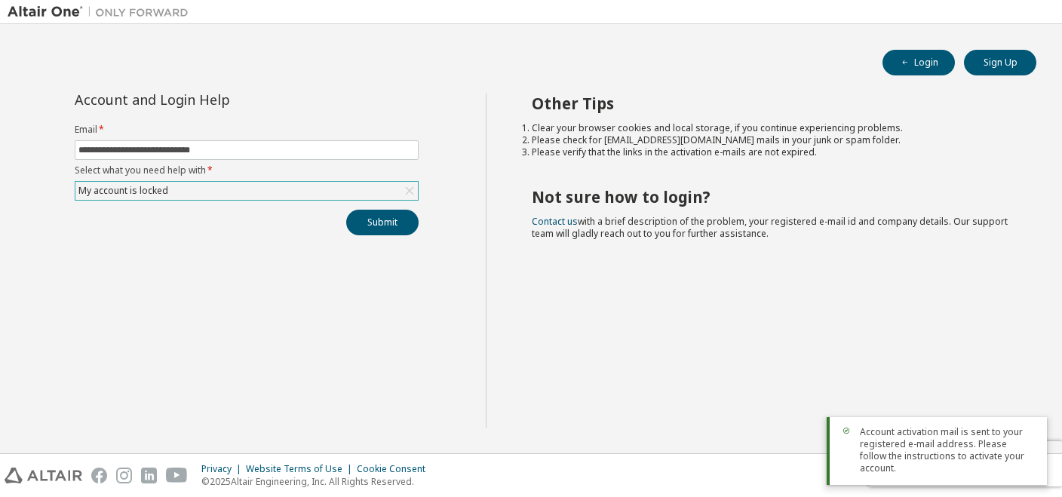
click at [900, 468] on span "Account activation mail is sent to your registered e-mail address. Please follo…" at bounding box center [947, 450] width 175 height 48
click at [390, 216] on button "Submit" at bounding box center [382, 223] width 72 height 26
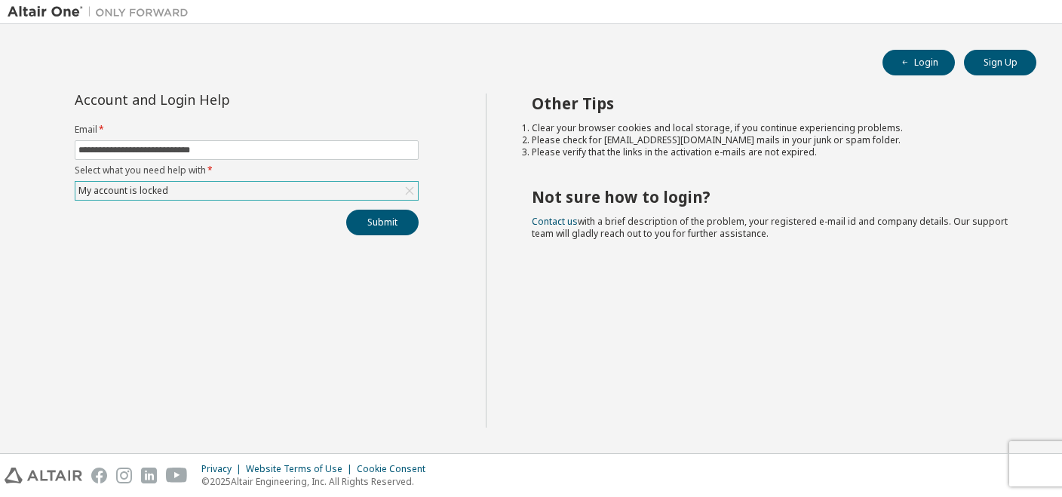
click at [275, 161] on form "**********" at bounding box center [247, 162] width 344 height 77
click at [380, 224] on button "Submit" at bounding box center [382, 223] width 72 height 26
click at [1012, 457] on div "Privacy Website Terms of Use Cookie Consent © 2025 Altair Engineering, Inc. All…" at bounding box center [531, 475] width 1062 height 43
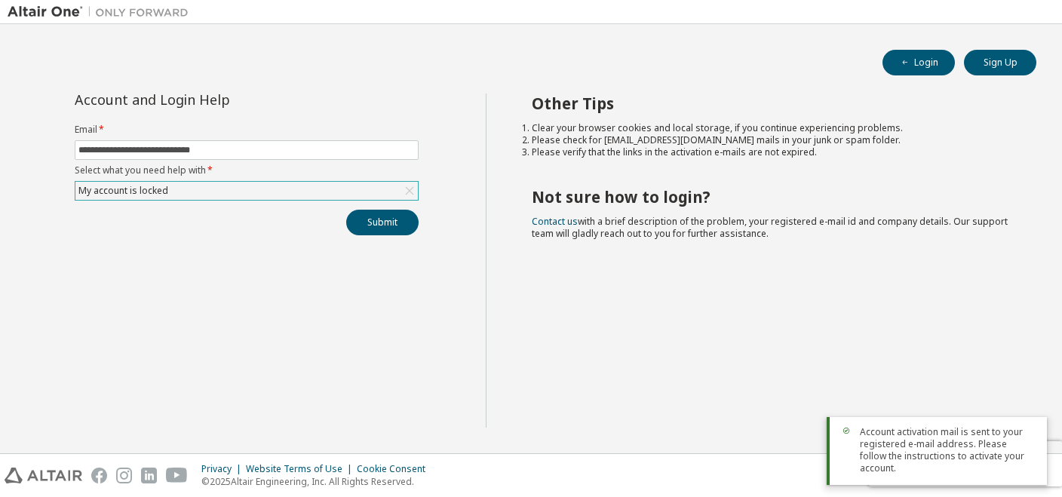
click at [946, 463] on span "Account activation mail is sent to your registered e-mail address. Please follo…" at bounding box center [947, 450] width 175 height 48
click at [1004, 463] on span "Account activation mail is sent to your registered e-mail address. Please follo…" at bounding box center [947, 450] width 175 height 48
click at [592, 197] on h2 "Not sure how to login?" at bounding box center [771, 197] width 478 height 20
click at [846, 448] on div "Account activation mail is sent to your registered e-mail address. Please follo…" at bounding box center [937, 451] width 220 height 68
click at [1023, 475] on div at bounding box center [947, 475] width 175 height 2
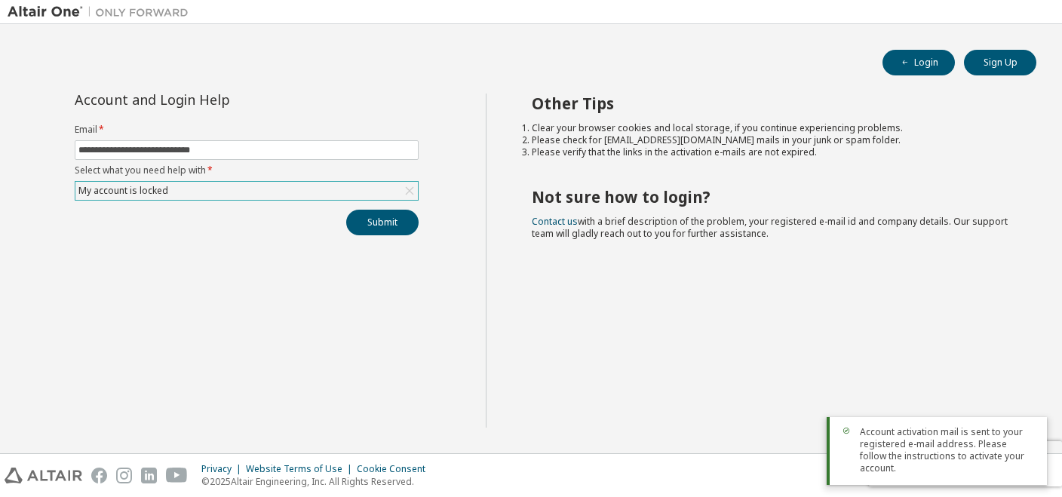
click at [1023, 475] on div at bounding box center [947, 475] width 175 height 2
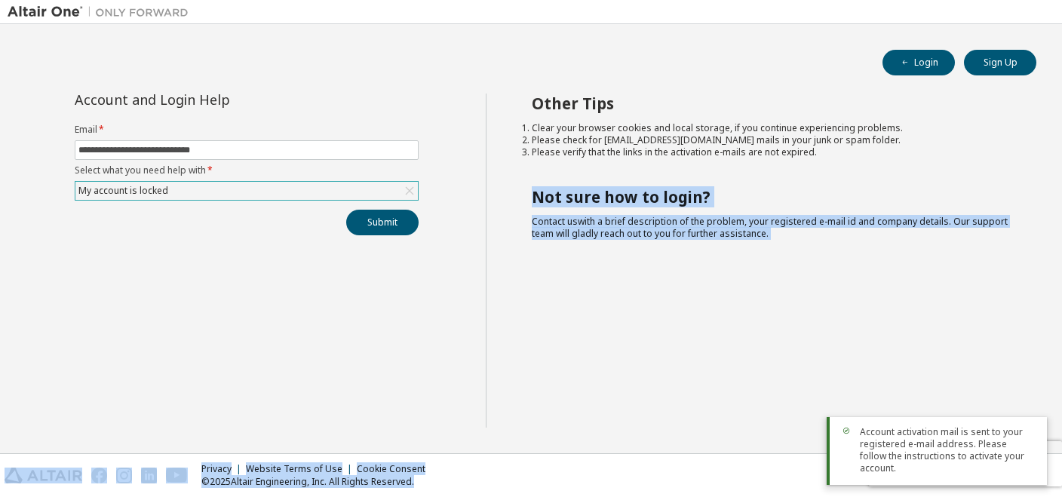
drag, startPoint x: 1023, startPoint y: 475, endPoint x: 701, endPoint y: 322, distance: 357.2
click at [701, 322] on body "**********" at bounding box center [531, 248] width 1062 height 497
click at [388, 211] on button "Submit" at bounding box center [382, 223] width 72 height 26
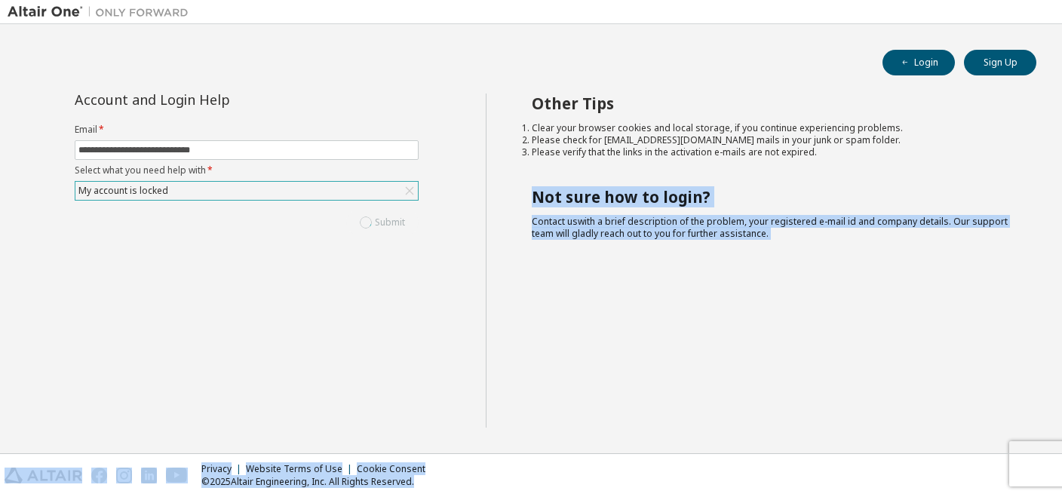
click at [1054, 467] on div "Privacy Website Terms of Use Cookie Consent © 2025 Altair Engineering, Inc. All…" at bounding box center [531, 475] width 1062 height 43
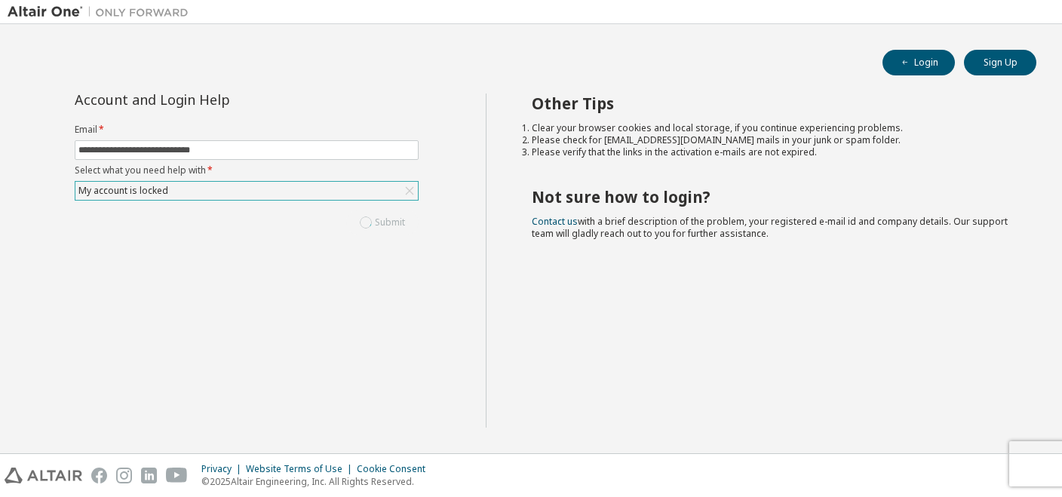
click at [1047, 466] on div "Privacy Website Terms of Use Cookie Consent © 2025 Altair Engineering, Inc. All…" at bounding box center [531, 475] width 1062 height 43
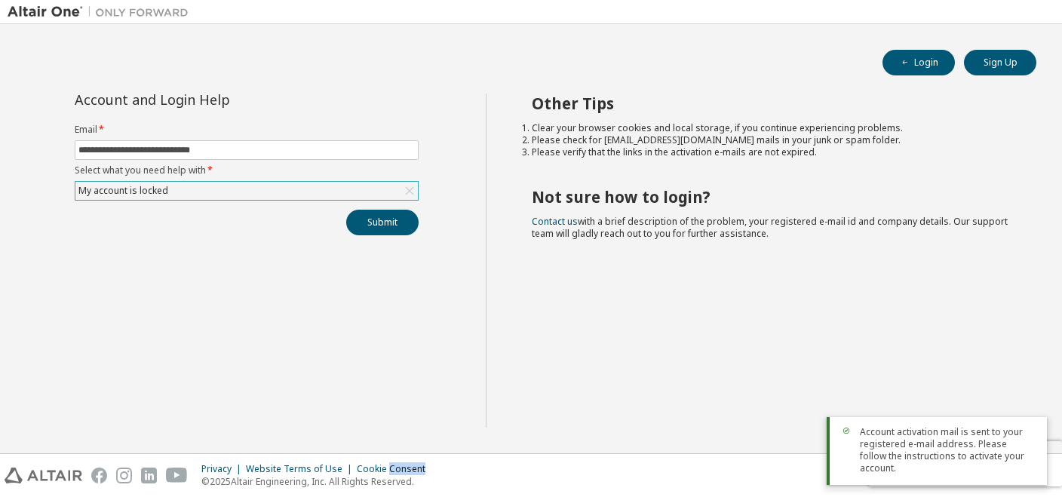
click at [1047, 466] on div "Privacy Website Terms of Use Cookie Consent © 2025 Altair Engineering, Inc. All…" at bounding box center [531, 475] width 1062 height 43
click at [1053, 463] on div "Privacy Website Terms of Use Cookie Consent © 2025 Altair Engineering, Inc. All…" at bounding box center [531, 475] width 1062 height 43
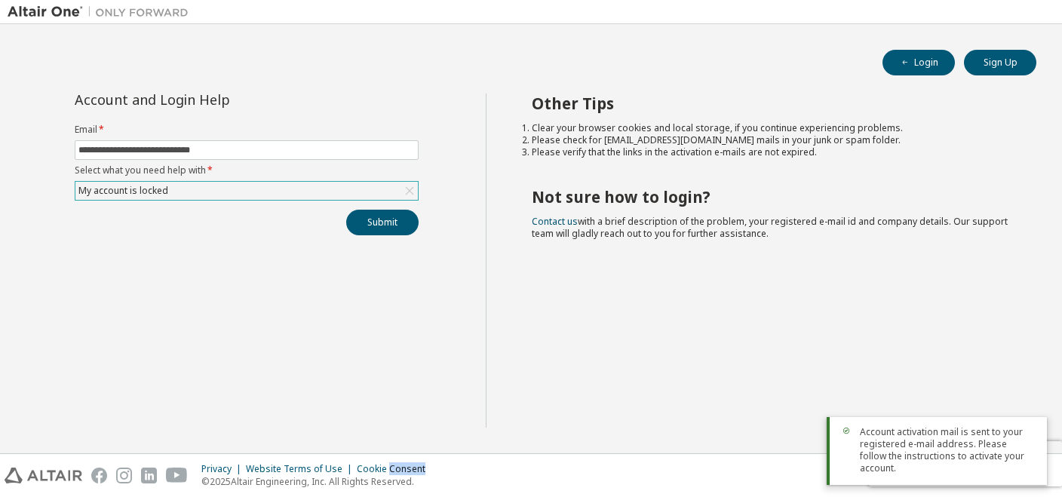
drag, startPoint x: 1053, startPoint y: 463, endPoint x: 949, endPoint y: 466, distance: 104.9
click at [949, 466] on div "Privacy Website Terms of Use Cookie Consent © 2025 Altair Engineering, Inc. All…" at bounding box center [531, 475] width 1062 height 43
click at [949, 466] on span "Account activation mail is sent to your registered e-mail address. Please follo…" at bounding box center [947, 450] width 175 height 48
click at [378, 223] on button "Submit" at bounding box center [382, 223] width 72 height 26
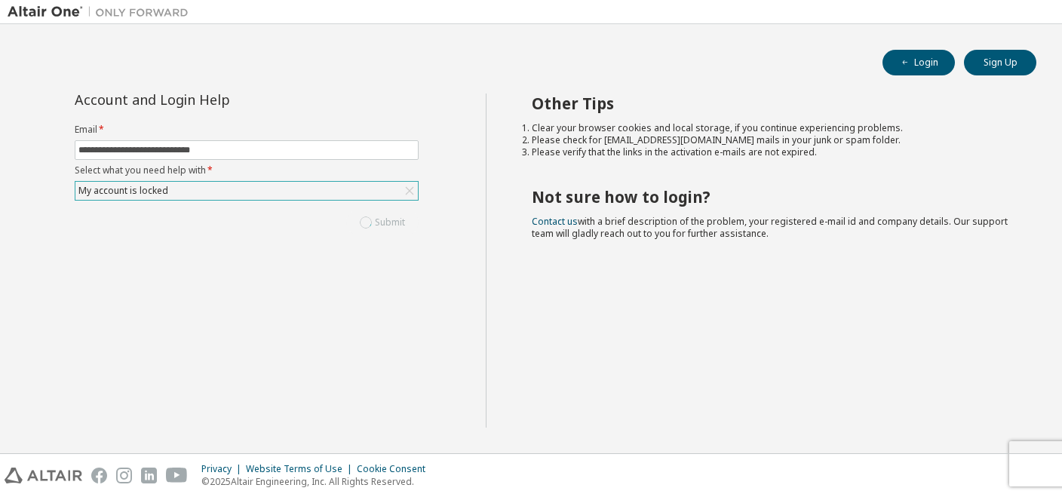
click at [280, 190] on div "My account is locked" at bounding box center [246, 191] width 342 height 18
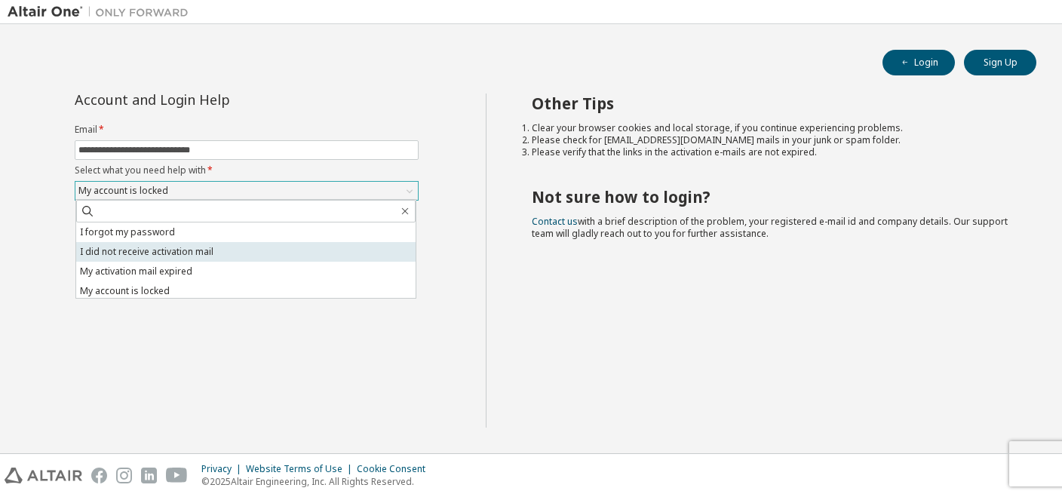
click at [182, 249] on li "I did not receive activation mail" at bounding box center [245, 252] width 339 height 20
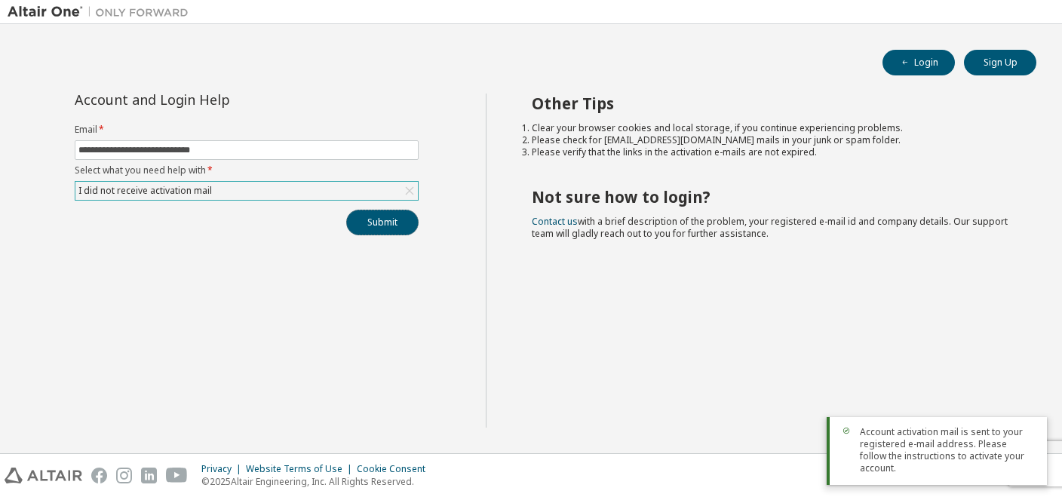
click at [380, 220] on button "Submit" at bounding box center [382, 223] width 72 height 26
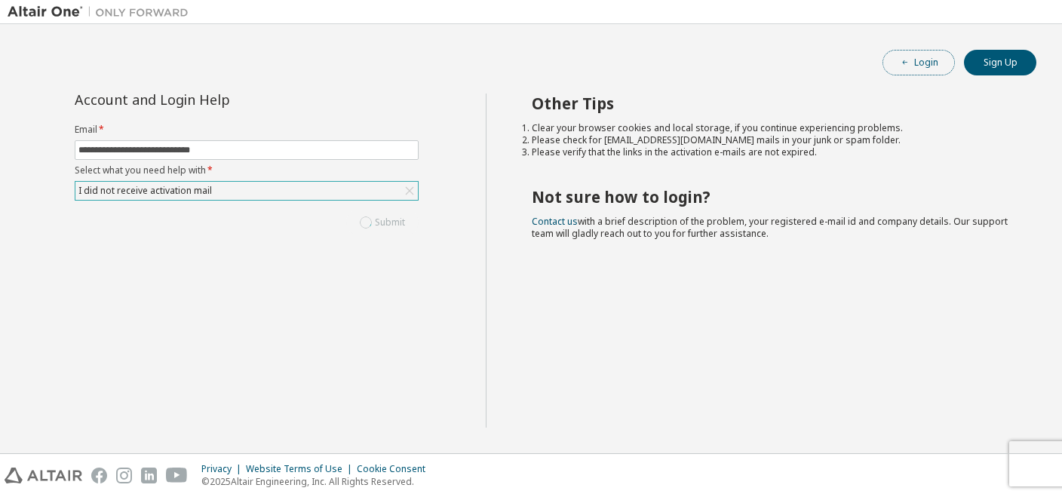
click at [921, 60] on button "Login" at bounding box center [918, 63] width 72 height 26
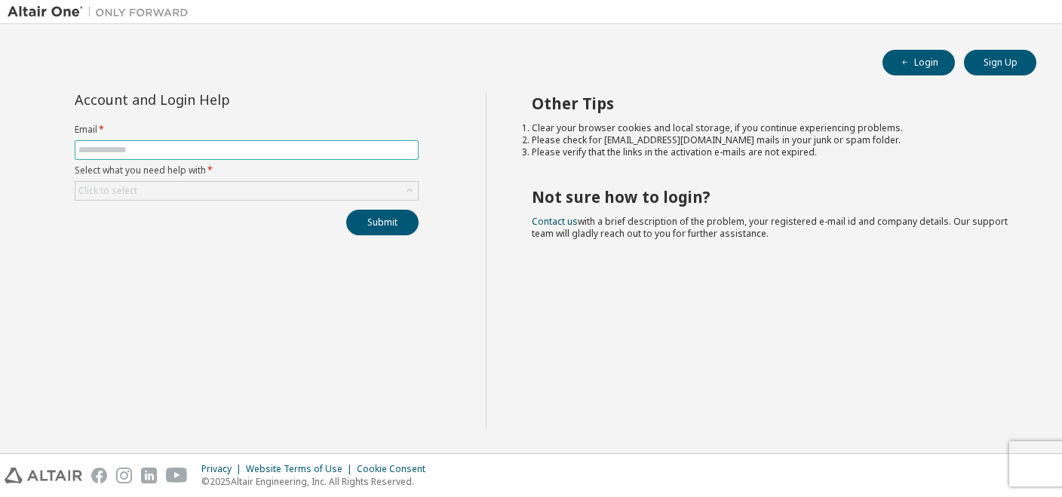
click at [152, 151] on input "text" at bounding box center [246, 150] width 336 height 12
type input "*"
type input "**********"
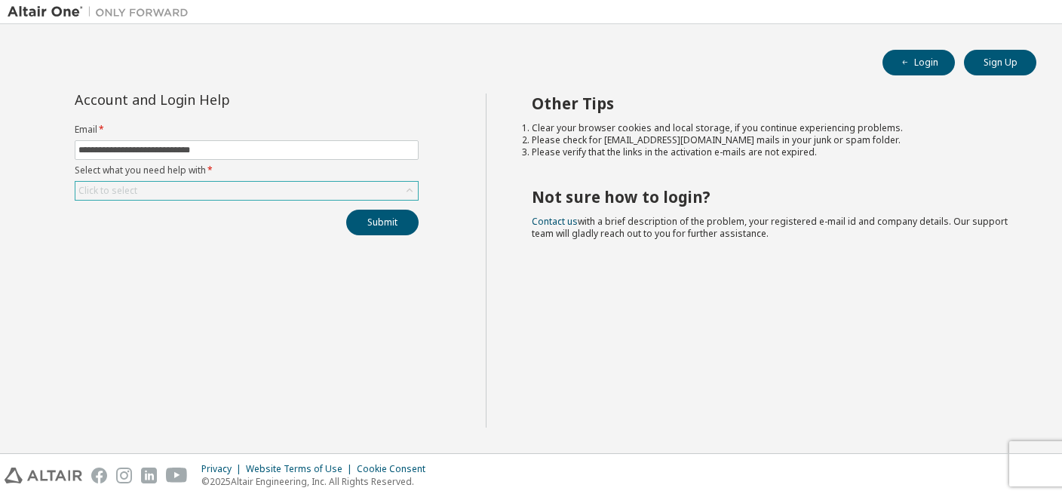
click at [123, 191] on div "Click to select" at bounding box center [107, 191] width 59 height 12
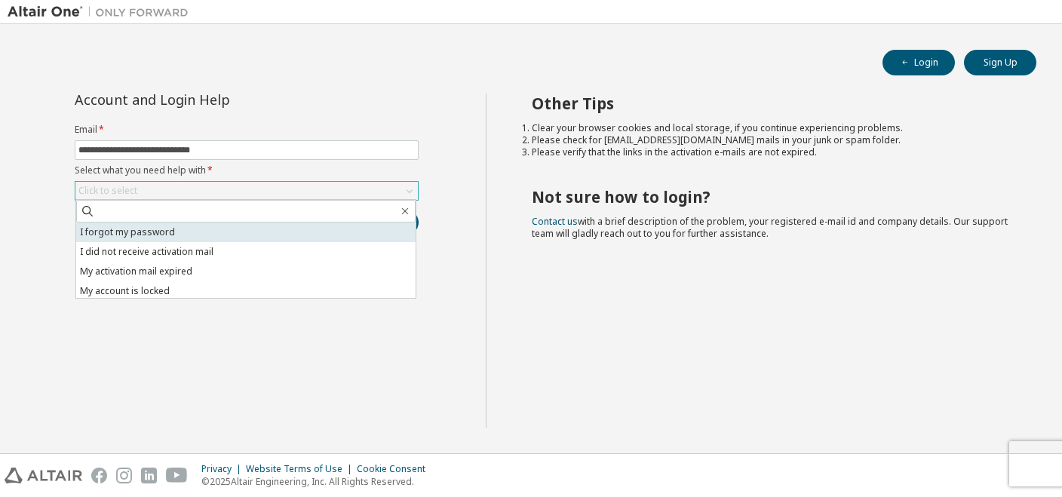
click at [124, 240] on li "I forgot my password" at bounding box center [245, 232] width 339 height 20
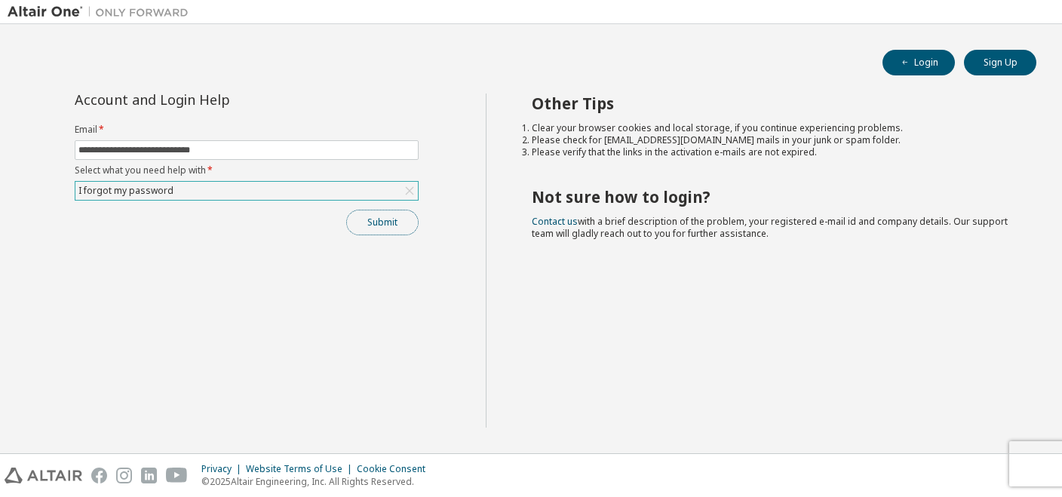
click at [374, 224] on button "Submit" at bounding box center [382, 223] width 72 height 26
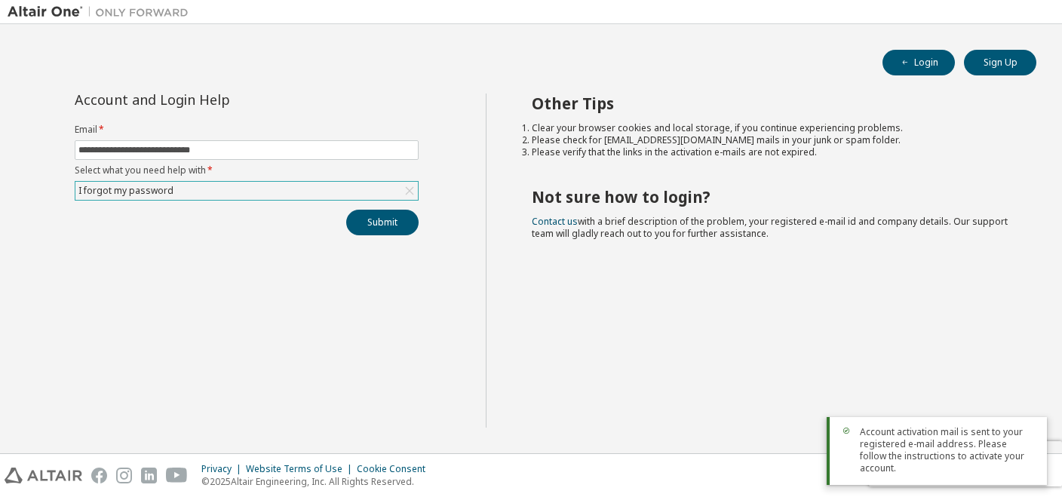
click at [846, 435] on icon at bounding box center [846, 430] width 9 height 9
click at [724, 11] on div at bounding box center [620, 11] width 848 height 23
click at [934, 67] on button "Login" at bounding box center [918, 63] width 72 height 26
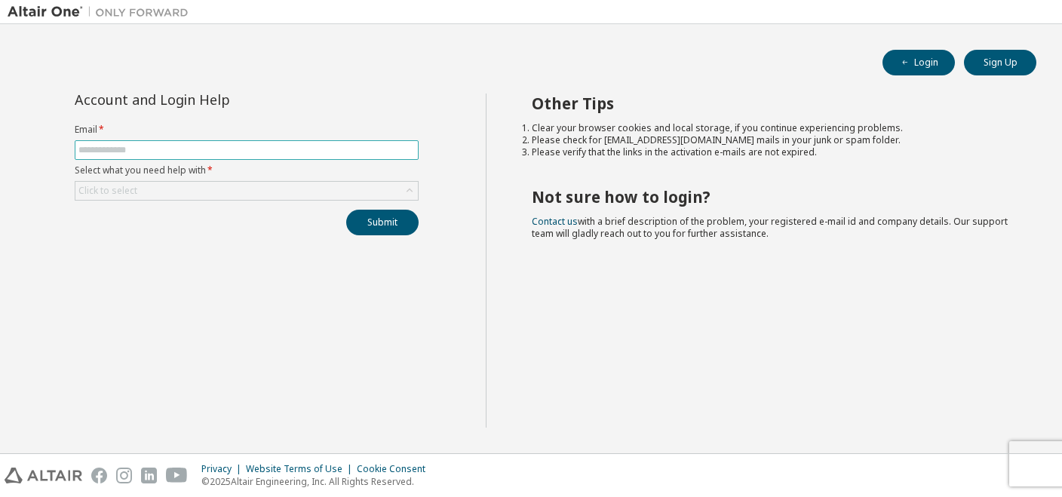
click at [122, 148] on input "text" at bounding box center [246, 150] width 336 height 12
type input "**********"
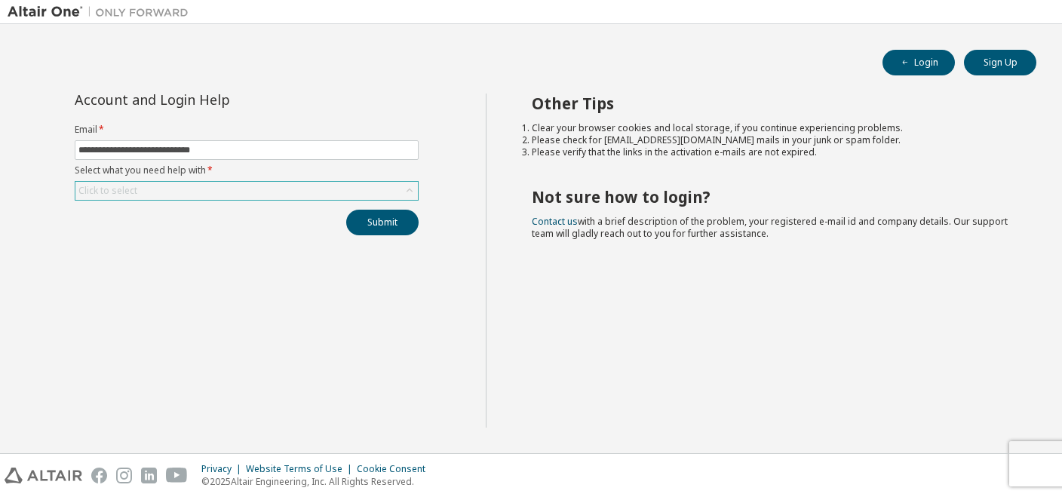
click at [148, 191] on div "Click to select" at bounding box center [246, 191] width 342 height 18
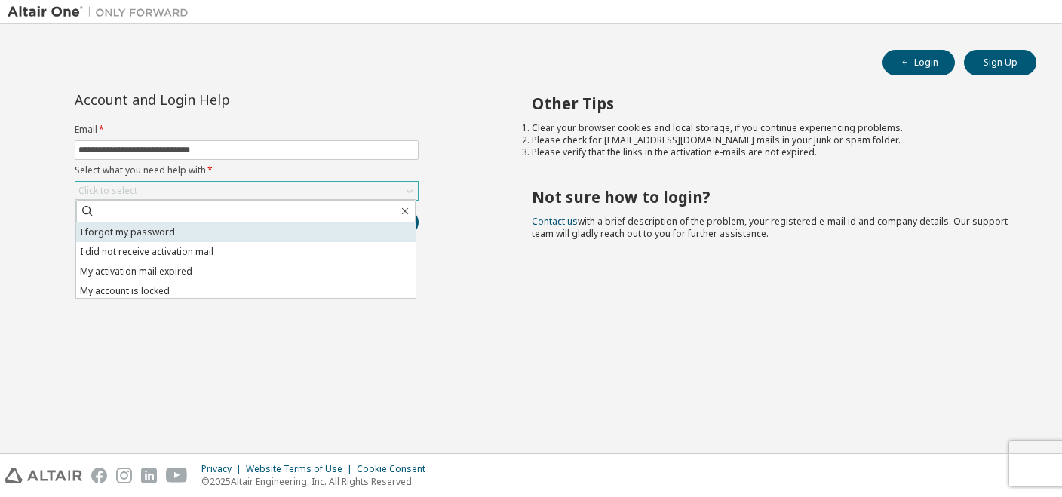
click at [152, 234] on li "I forgot my password" at bounding box center [245, 232] width 339 height 20
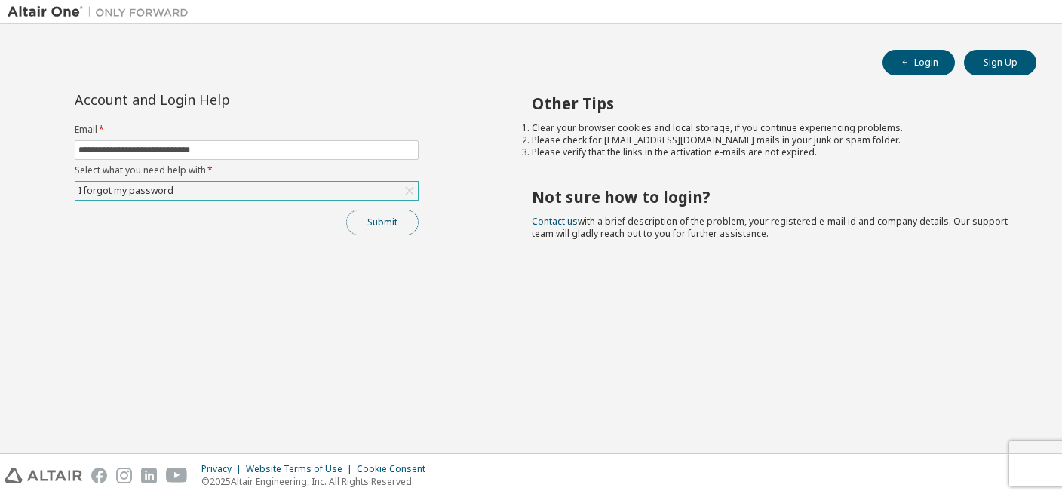
click at [368, 229] on button "Submit" at bounding box center [382, 223] width 72 height 26
click at [1006, 458] on div "Privacy Website Terms of Use Cookie Consent © 2025 Altair Engineering, Inc. All…" at bounding box center [531, 475] width 1062 height 43
click at [989, 475] on div "Privacy Website Terms of Use Cookie Consent © 2025 Altair Engineering, Inc. All…" at bounding box center [531, 475] width 1062 height 43
drag, startPoint x: 989, startPoint y: 475, endPoint x: 891, endPoint y: 463, distance: 98.0
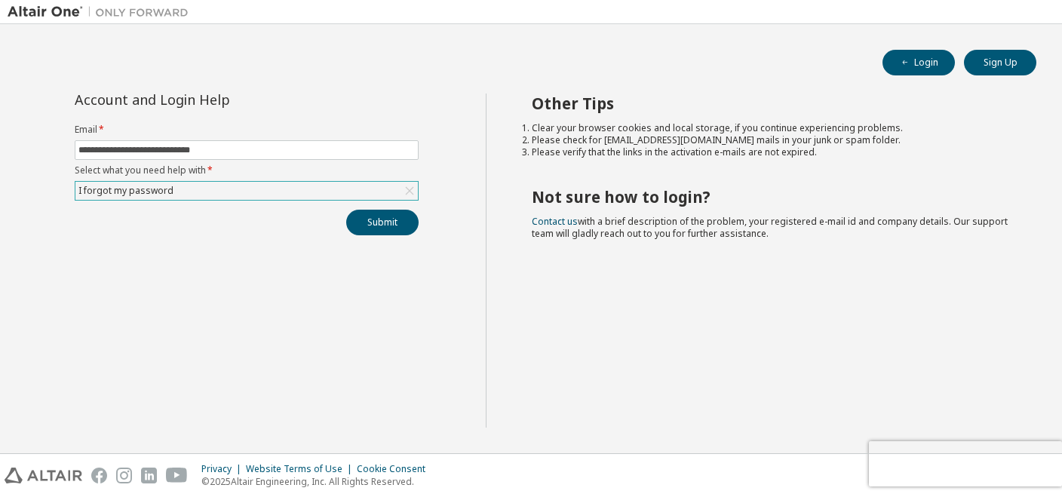
click at [891, 463] on div "Privacy Website Terms of Use Cookie Consent © 2025 Altair Engineering, Inc. All…" at bounding box center [531, 475] width 1062 height 43
click at [378, 467] on div "Cookie Consent" at bounding box center [396, 469] width 78 height 12
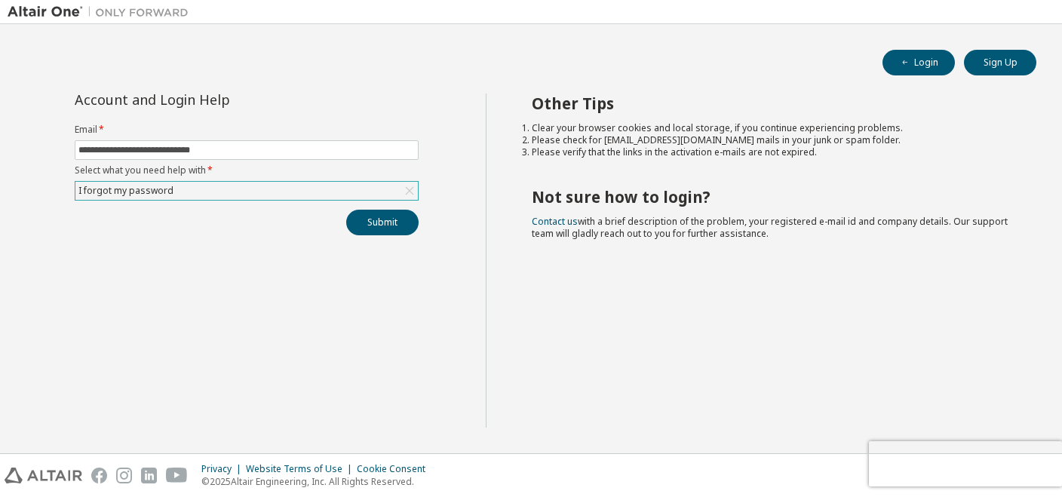
click at [937, 458] on div "Privacy Website Terms of Use Cookie Consent © 2025 Altair Engineering, Inc. All…" at bounding box center [531, 475] width 1062 height 43
click at [988, 460] on div "Privacy Website Terms of Use Cookie Consent © 2025 Altair Engineering, Inc. All…" at bounding box center [531, 475] width 1062 height 43
click at [879, 466] on div "Privacy Website Terms of Use Cookie Consent © 2025 Altair Engineering, Inc. All…" at bounding box center [531, 475] width 1062 height 43
click at [924, 466] on div "Privacy Website Terms of Use Cookie Consent © 2025 Altair Engineering, Inc. All…" at bounding box center [531, 475] width 1062 height 43
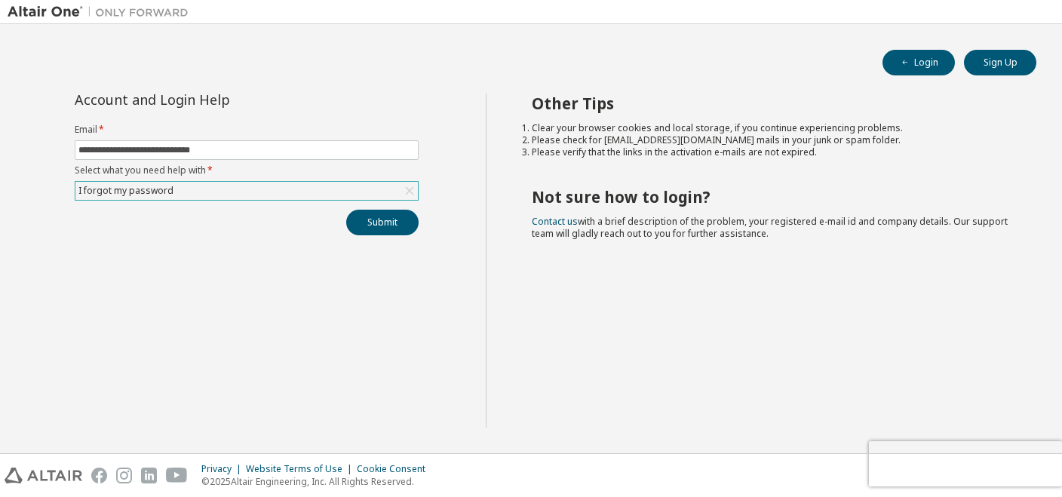
click at [891, 465] on div "Privacy Website Terms of Use Cookie Consent © 2025 Altair Engineering, Inc. All…" at bounding box center [531, 475] width 1062 height 43
drag, startPoint x: 891, startPoint y: 465, endPoint x: 1047, endPoint y: 458, distance: 156.3
click at [1047, 458] on div "Privacy Website Terms of Use Cookie Consent © 2025 Altair Engineering, Inc. All…" at bounding box center [531, 475] width 1062 height 43
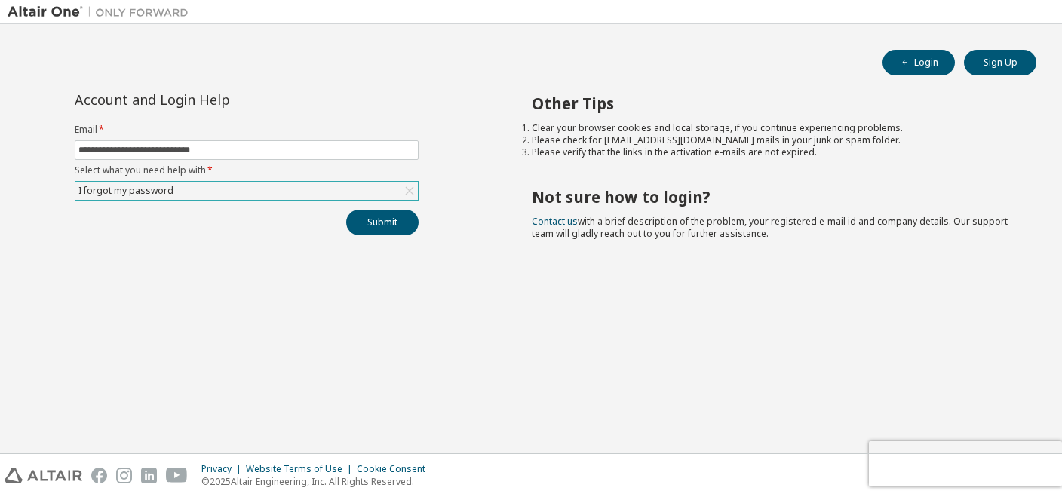
click at [1047, 458] on div "Privacy Website Terms of Use Cookie Consent © 2025 Altair Engineering, Inc. All…" at bounding box center [531, 475] width 1062 height 43
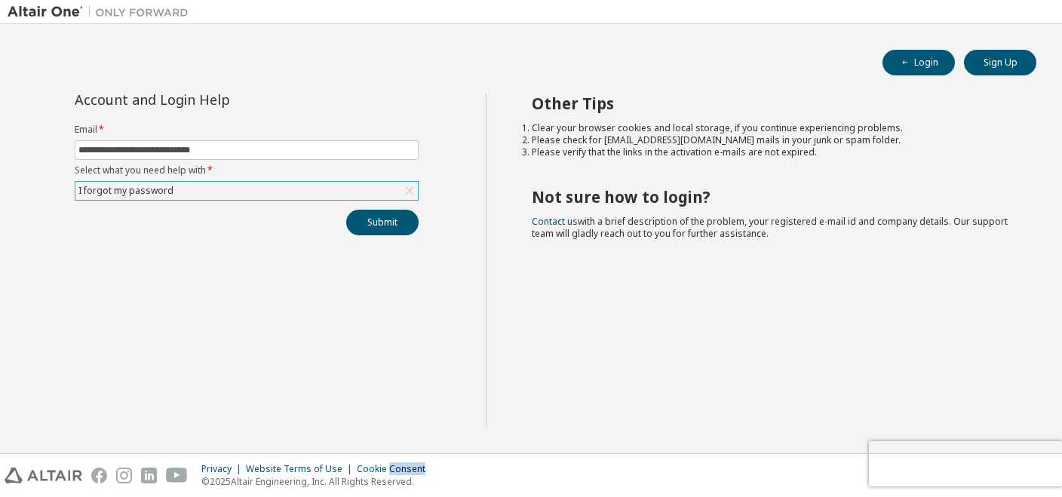
click at [1047, 458] on div "Privacy Website Terms of Use Cookie Consent © 2025 Altair Engineering, Inc. All…" at bounding box center [531, 475] width 1062 height 43
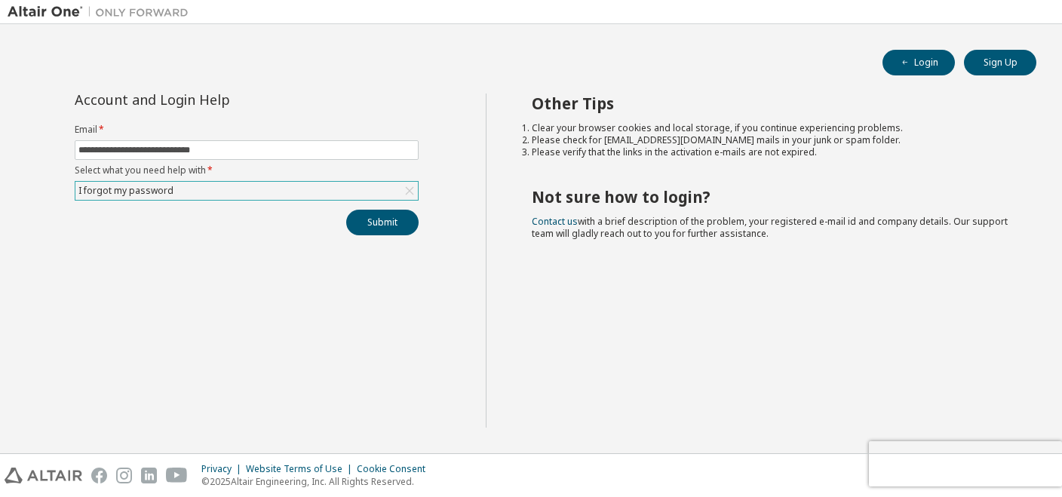
click at [1047, 458] on div "Privacy Website Terms of Use Cookie Consent © 2025 Altair Engineering, Inc. All…" at bounding box center [531, 475] width 1062 height 43
click at [852, 385] on div "Other Tips Clear your browser cookies and local storage, if you continue experi…" at bounding box center [770, 261] width 569 height 334
click at [385, 218] on button "Submit" at bounding box center [382, 223] width 72 height 26
click at [369, 221] on button "Submit" at bounding box center [382, 223] width 72 height 26
click at [382, 219] on button "Submit" at bounding box center [382, 223] width 72 height 26
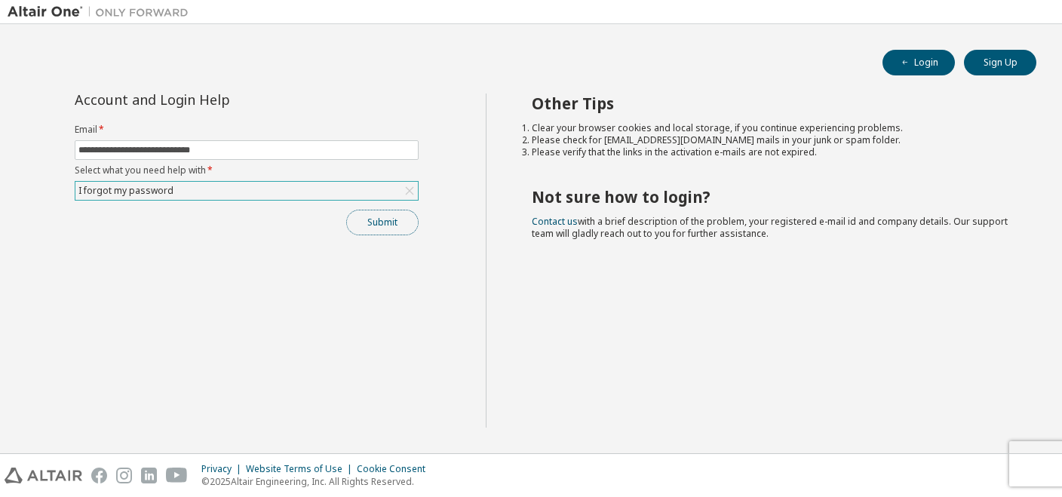
click at [397, 221] on button "Submit" at bounding box center [382, 223] width 72 height 26
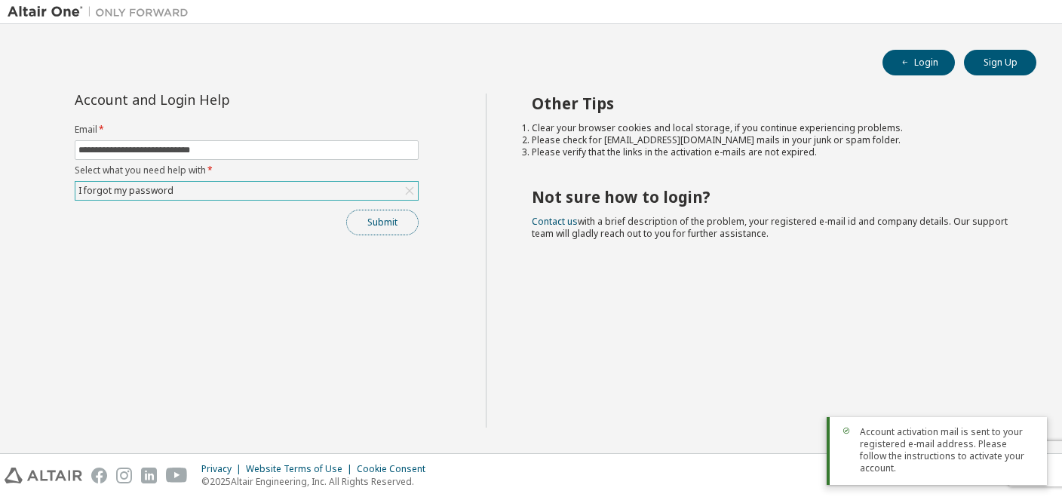
click at [379, 219] on button "Submit" at bounding box center [382, 223] width 72 height 26
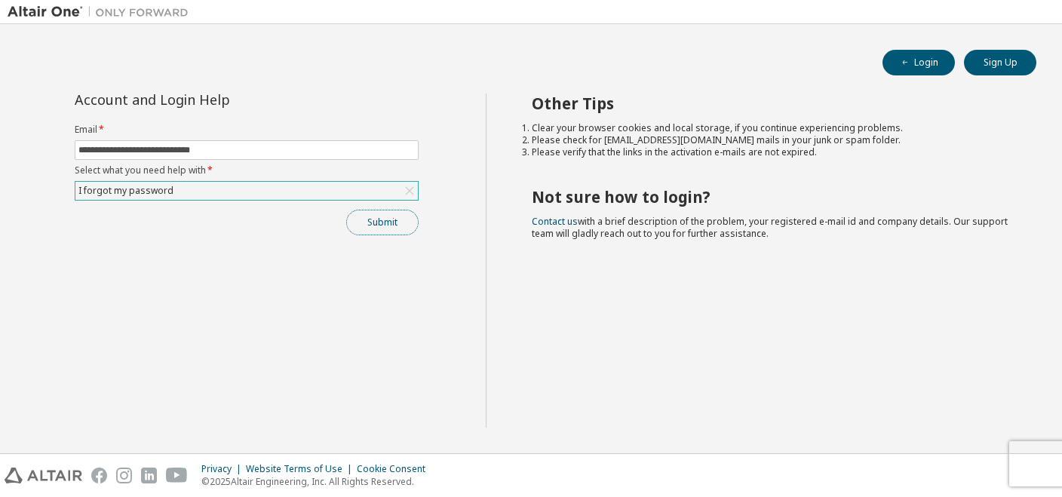
click at [396, 222] on button "Submit" at bounding box center [382, 223] width 72 height 26
click at [1012, 465] on div "Privacy Website Terms of Use Cookie Consent © 2025 Altair Engineering, Inc. All…" at bounding box center [531, 475] width 1062 height 43
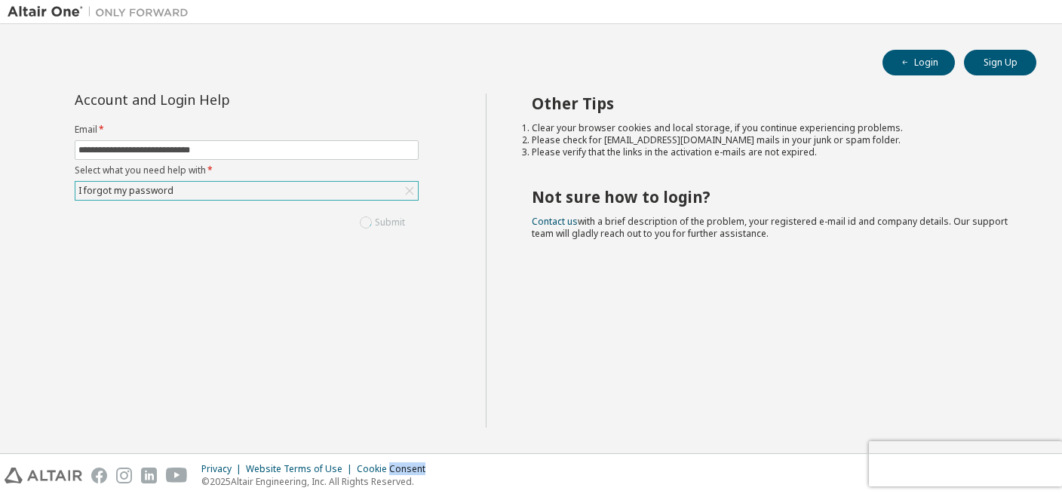
click at [1012, 465] on div "Privacy Website Terms of Use Cookie Consent © 2025 Altair Engineering, Inc. All…" at bounding box center [531, 475] width 1062 height 43
click at [383, 226] on button "Submit" at bounding box center [382, 223] width 72 height 26
click at [667, 189] on h2 "Not sure how to login?" at bounding box center [771, 197] width 478 height 20
click at [667, 187] on h2 "Not sure how to login?" at bounding box center [771, 197] width 478 height 20
click at [983, 459] on div "Privacy Website Terms of Use Cookie Consent © 2025 Altair Engineering, Inc. All…" at bounding box center [531, 475] width 1062 height 43
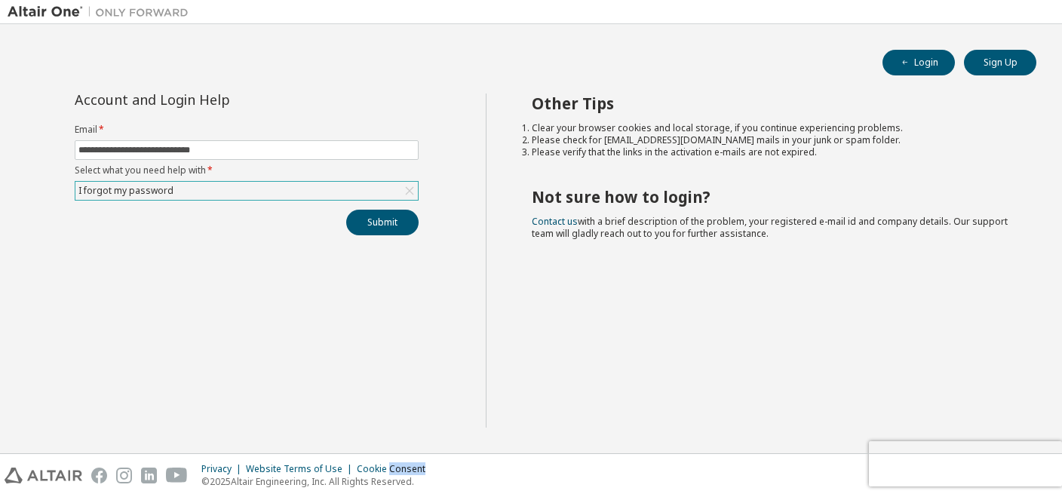
click at [983, 459] on div "Privacy Website Terms of Use Cookie Consent © 2025 Altair Engineering, Inc. All…" at bounding box center [531, 475] width 1062 height 43
click at [885, 466] on div "Privacy Website Terms of Use Cookie Consent © 2025 Altair Engineering, Inc. All…" at bounding box center [531, 475] width 1062 height 43
click at [1038, 464] on div "Privacy Website Terms of Use Cookie Consent © 2025 Altair Engineering, Inc. All…" at bounding box center [531, 475] width 1062 height 43
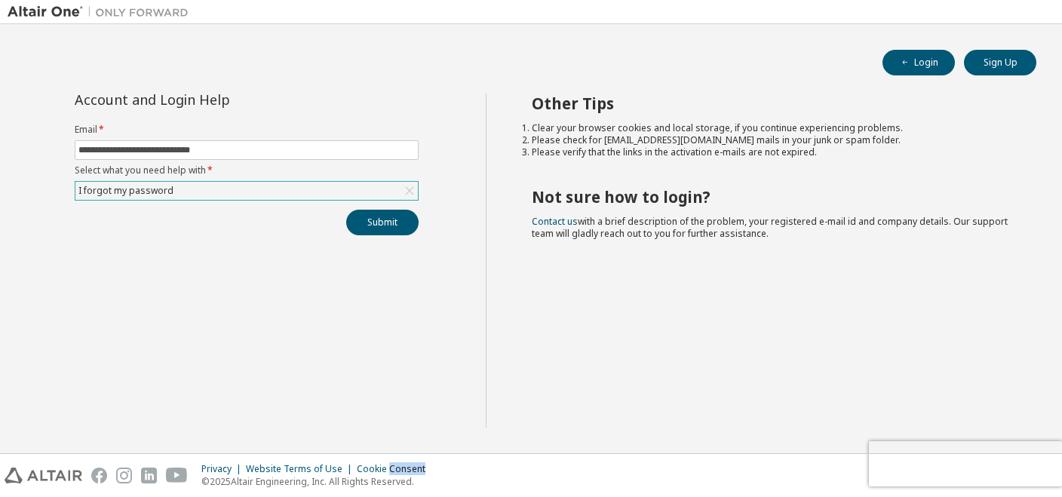
click at [1038, 464] on div "Privacy Website Terms of Use Cookie Consent © 2025 Altair Engineering, Inc. All…" at bounding box center [531, 475] width 1062 height 43
drag, startPoint x: 1038, startPoint y: 464, endPoint x: 989, endPoint y: 459, distance: 50.0
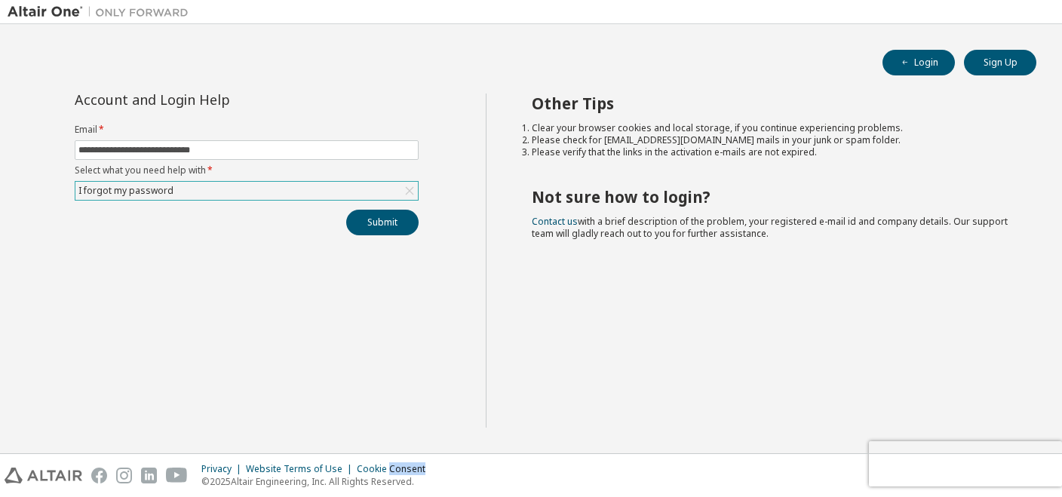
click at [989, 459] on div "Privacy Website Terms of Use Cookie Consent © 2025 Altair Engineering, Inc. All…" at bounding box center [531, 475] width 1062 height 43
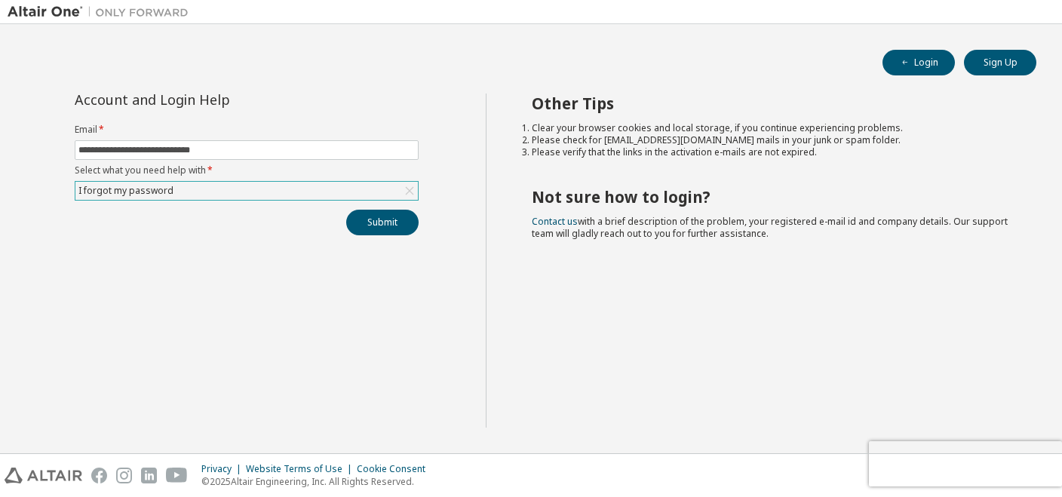
click at [888, 468] on div "Privacy Website Terms of Use Cookie Consent © 2025 Altair Engineering, Inc. All…" at bounding box center [531, 475] width 1062 height 43
click at [394, 226] on button "Submit" at bounding box center [382, 223] width 72 height 26
click at [892, 468] on div "Privacy Website Terms of Use Cookie Consent © 2025 Altair Engineering, Inc. All…" at bounding box center [531, 475] width 1062 height 43
click at [814, 166] on div "Other Tips Clear your browser cookies and local storage, if you continue experi…" at bounding box center [770, 261] width 569 height 334
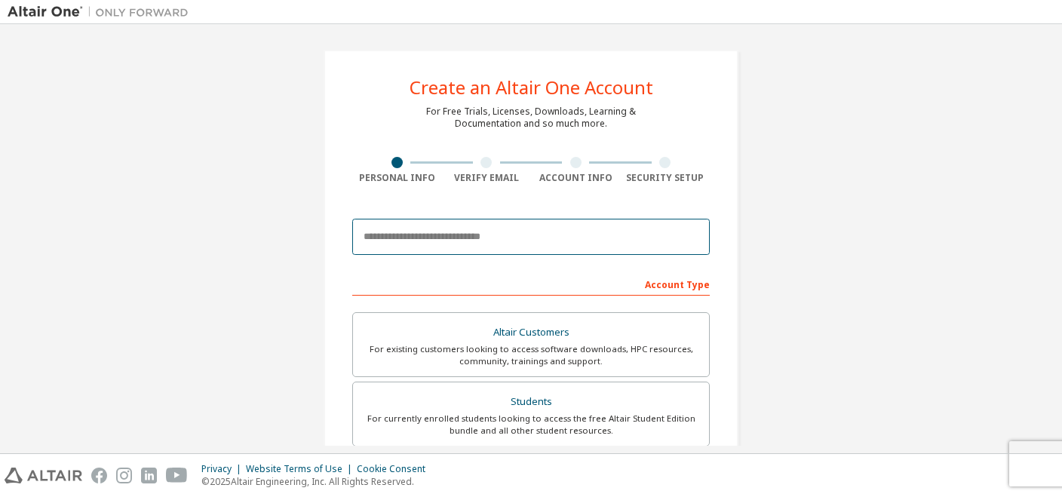
click at [394, 233] on input "email" at bounding box center [530, 237] width 357 height 36
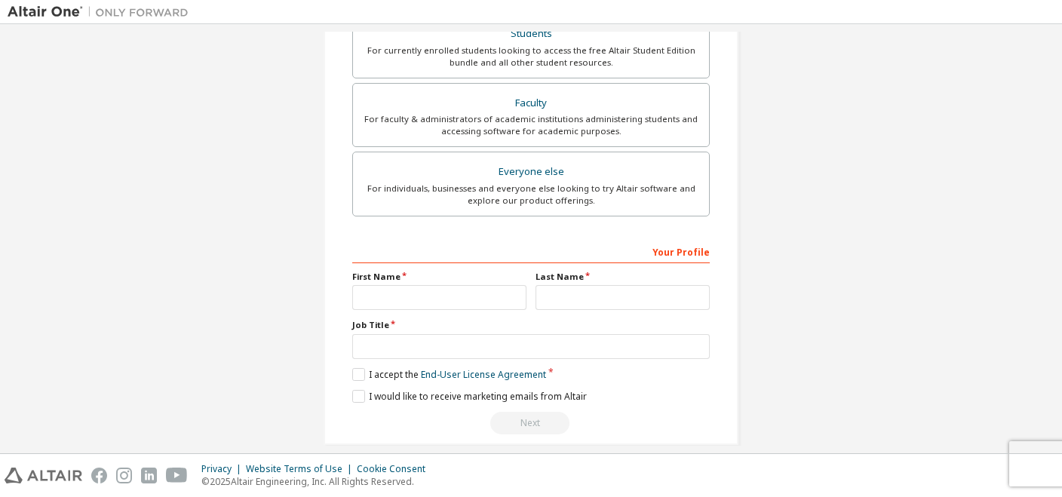
scroll to position [429, 0]
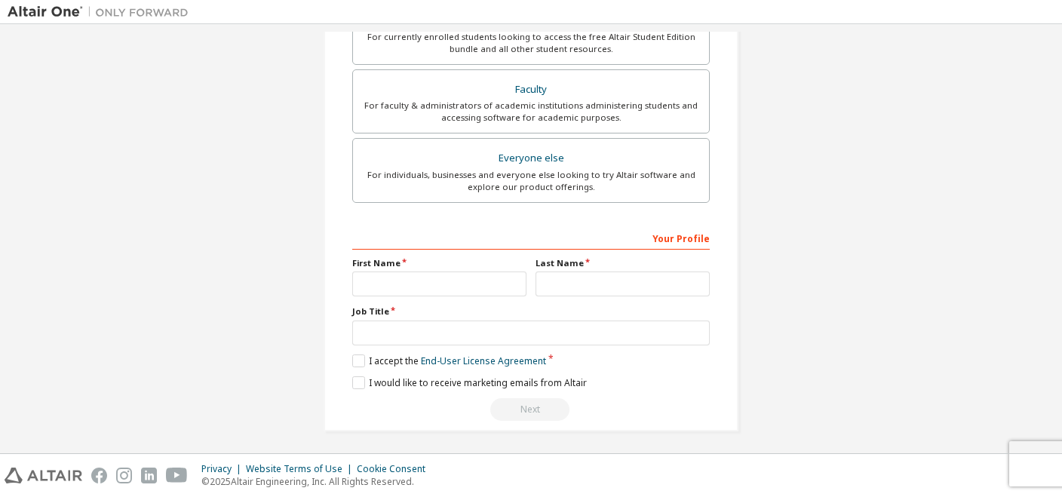
type input "**********"
click at [439, 279] on input "text" at bounding box center [439, 283] width 174 height 25
type input "********"
click at [557, 280] on input "text" at bounding box center [622, 283] width 174 height 25
type input "*****"
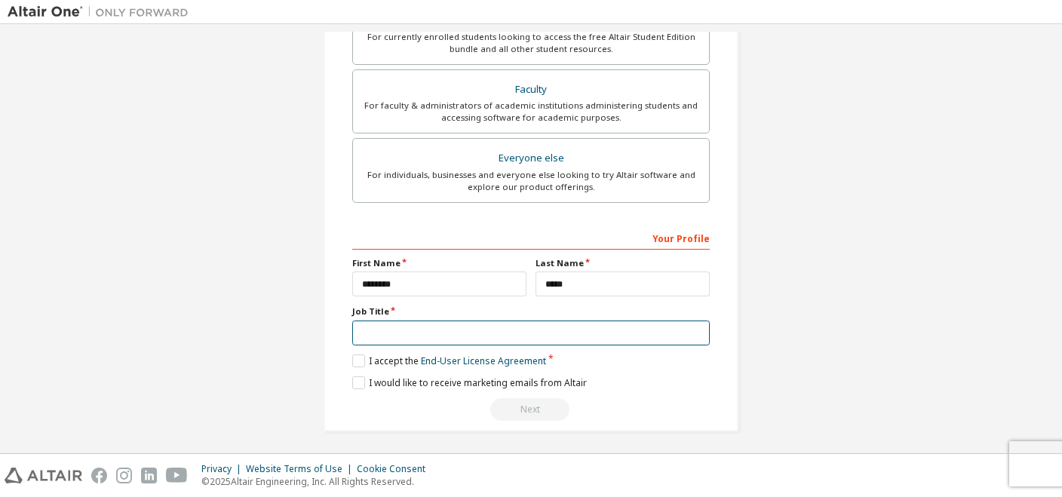
click at [425, 326] on input "text" at bounding box center [530, 332] width 357 height 25
type input "*"
click at [359, 361] on label "I accept the End-User License Agreement" at bounding box center [449, 360] width 194 height 13
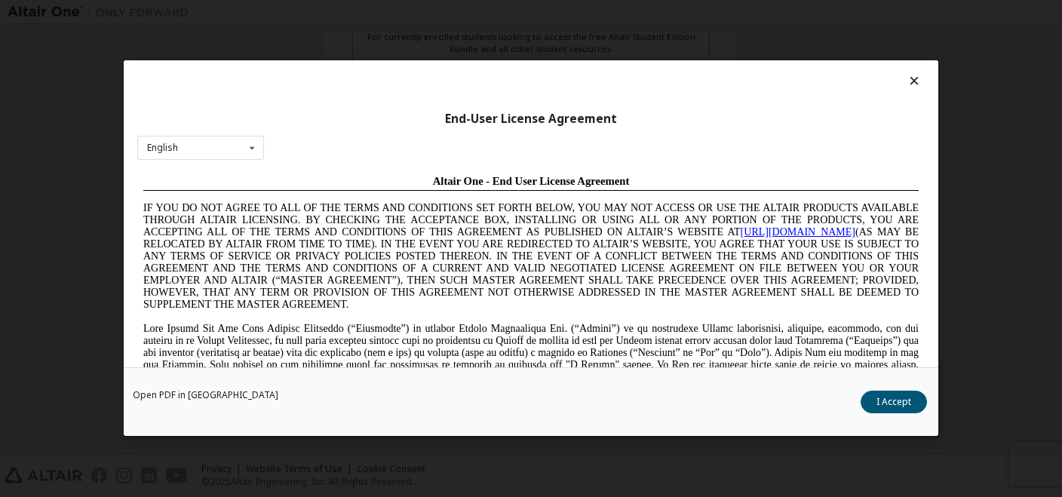
scroll to position [0, 0]
click at [888, 407] on button "I Accept" at bounding box center [893, 402] width 66 height 23
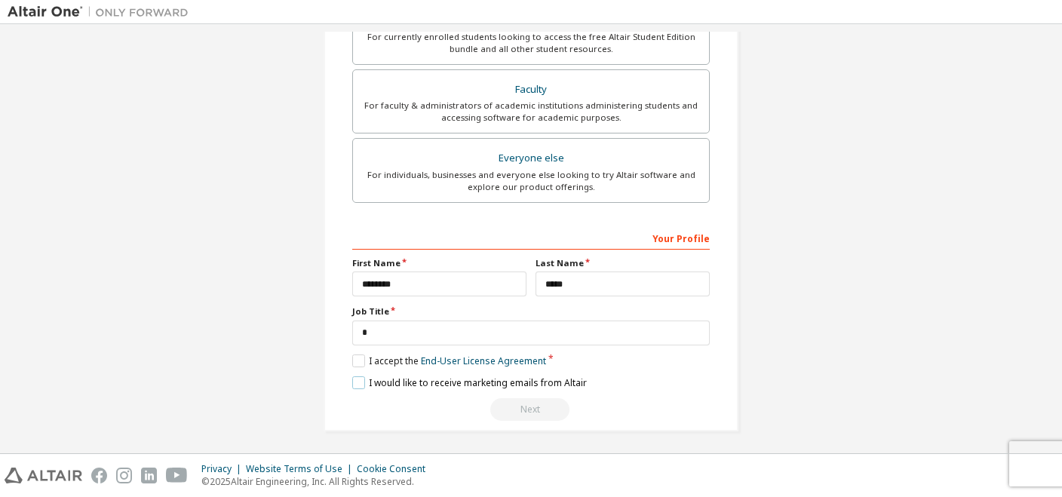
click at [360, 379] on label "I would like to receive marketing emails from Altair" at bounding box center [469, 382] width 235 height 13
click at [608, 280] on input "*****" at bounding box center [622, 283] width 174 height 25
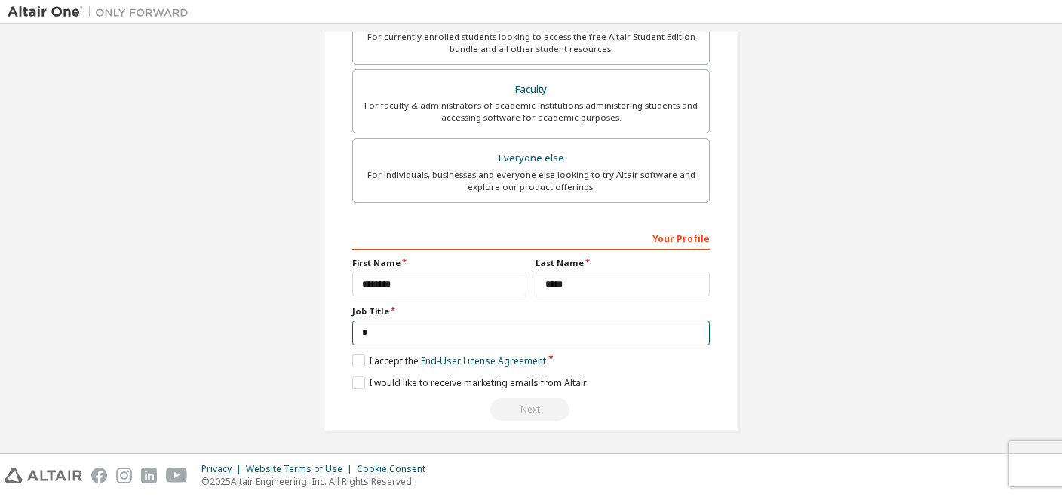
click at [499, 336] on input "*" at bounding box center [530, 332] width 357 height 25
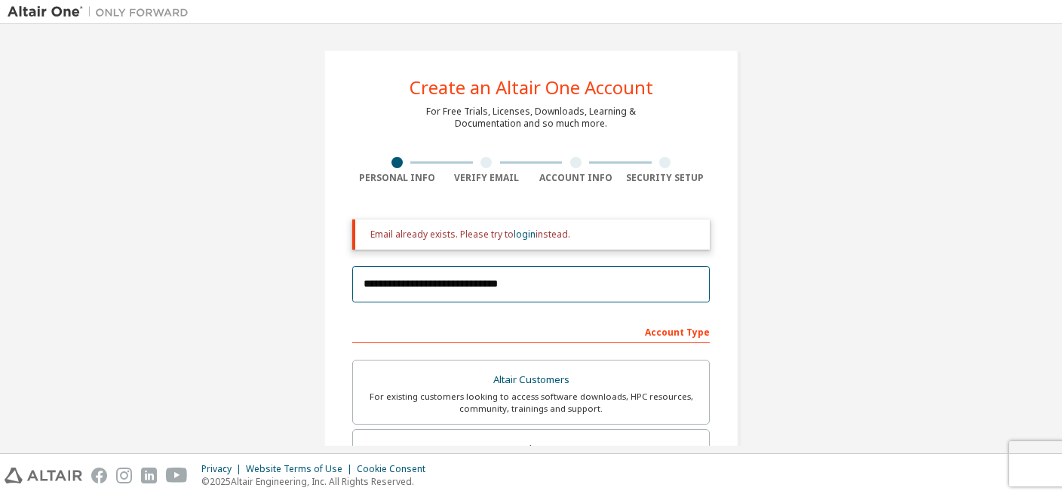
click at [545, 294] on input "**********" at bounding box center [530, 284] width 357 height 36
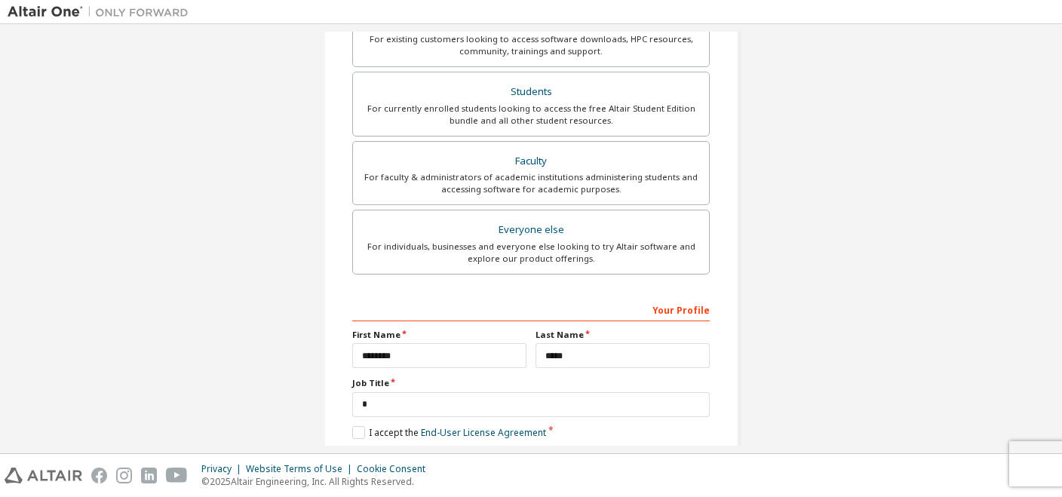
scroll to position [429, 0]
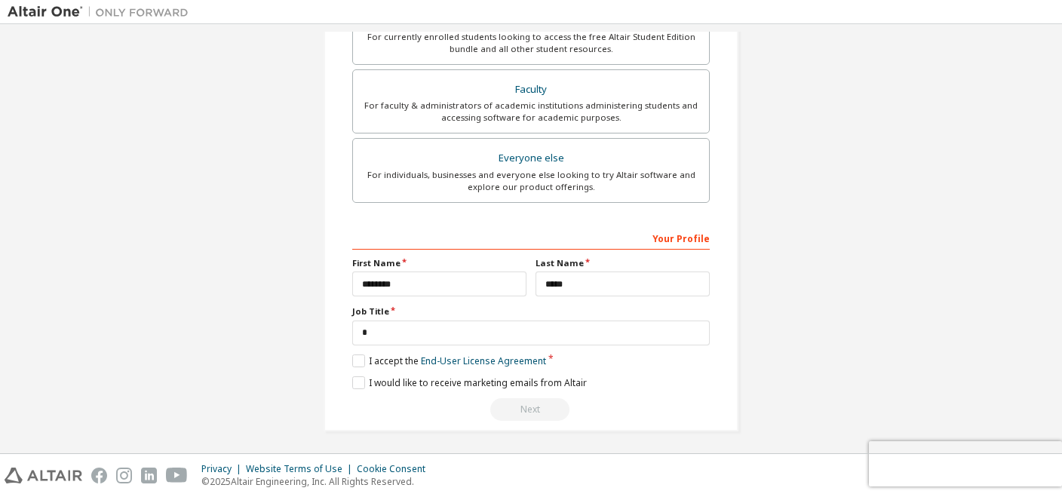
click at [903, 457] on div "Privacy Website Terms of Use Cookie Consent © 2025 Altair Engineering, Inc. All…" at bounding box center [531, 475] width 1062 height 43
click at [986, 471] on div "Privacy Website Terms of Use Cookie Consent © 2025 Altair Engineering, Inc. All…" at bounding box center [531, 475] width 1062 height 43
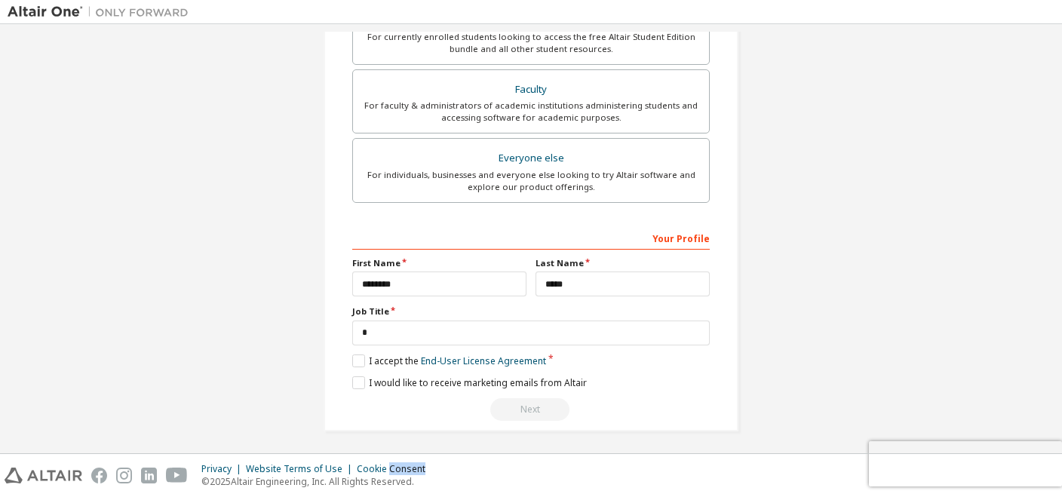
click at [986, 471] on div "Privacy Website Terms of Use Cookie Consent © 2025 Altair Engineering, Inc. All…" at bounding box center [531, 475] width 1062 height 43
click at [890, 466] on div "Privacy Website Terms of Use Cookie Consent © 2025 Altair Engineering, Inc. All…" at bounding box center [531, 475] width 1062 height 43
click at [532, 406] on div "Next" at bounding box center [530, 409] width 357 height 23
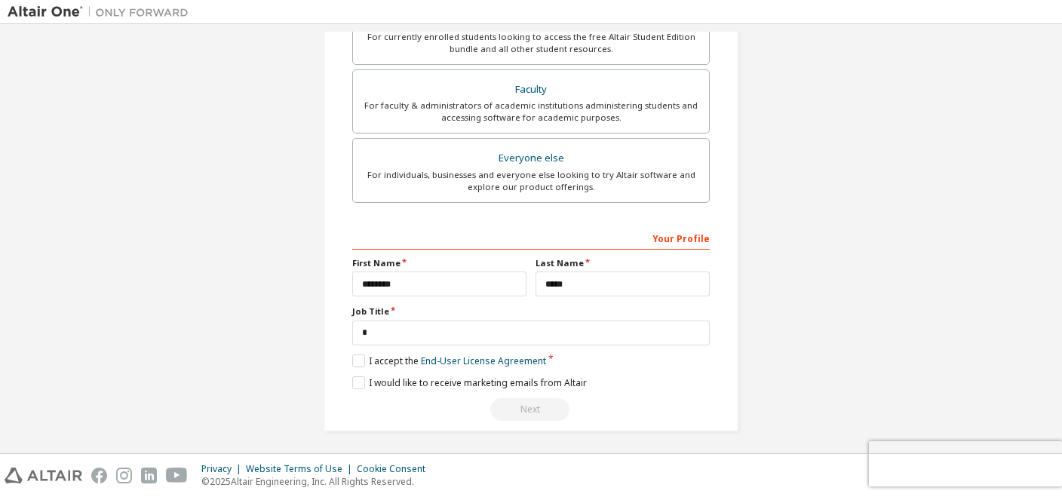
drag, startPoint x: 532, startPoint y: 406, endPoint x: 602, endPoint y: 400, distance: 70.4
click at [602, 400] on div "Next" at bounding box center [530, 409] width 357 height 23
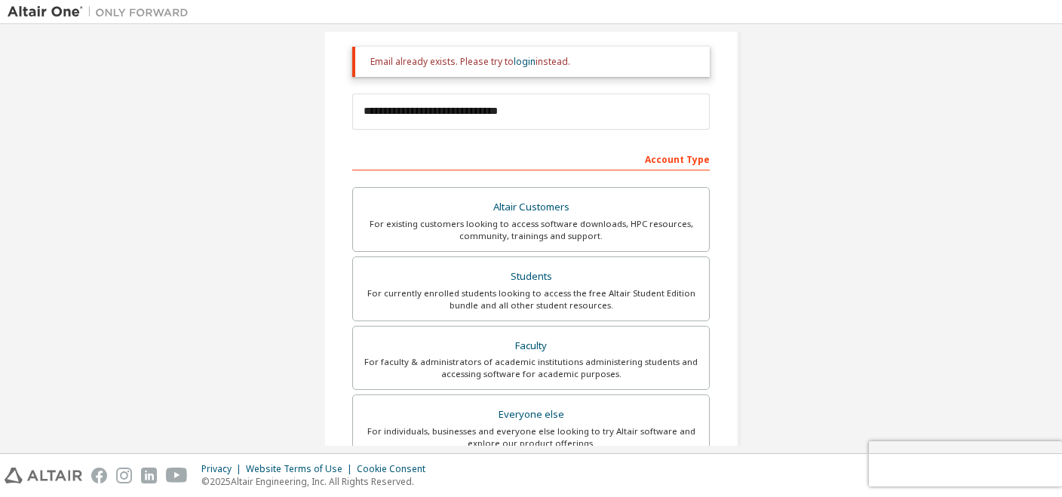
scroll to position [0, 0]
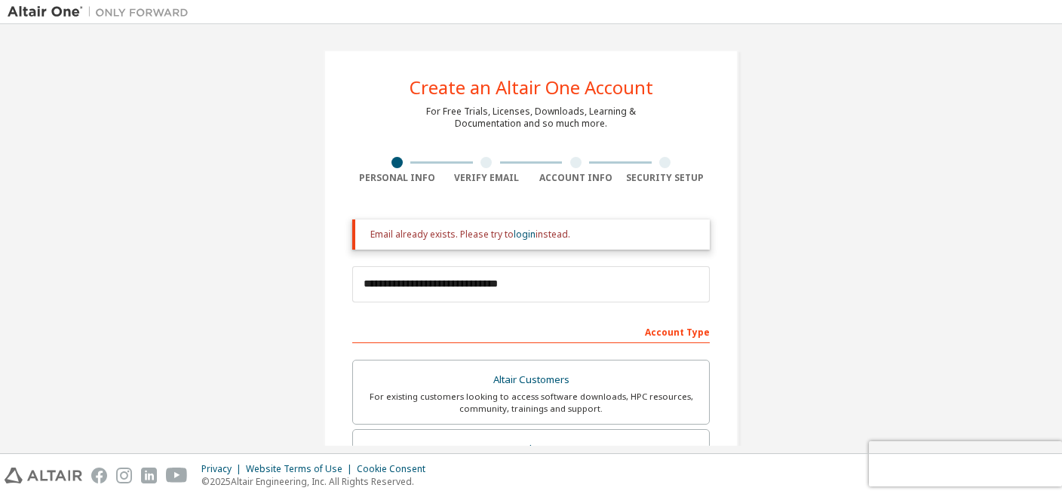
click at [662, 336] on div "Account Type" at bounding box center [530, 331] width 357 height 24
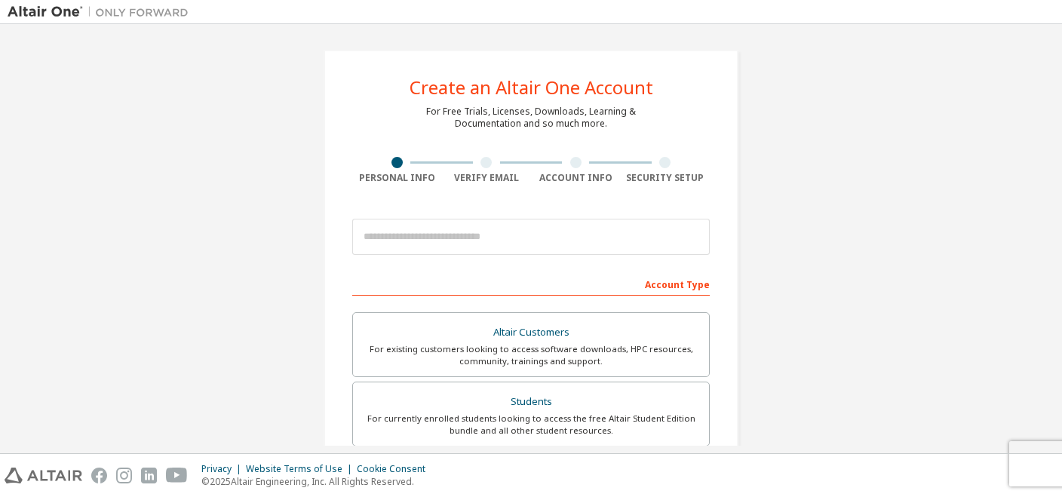
scroll to position [382, 0]
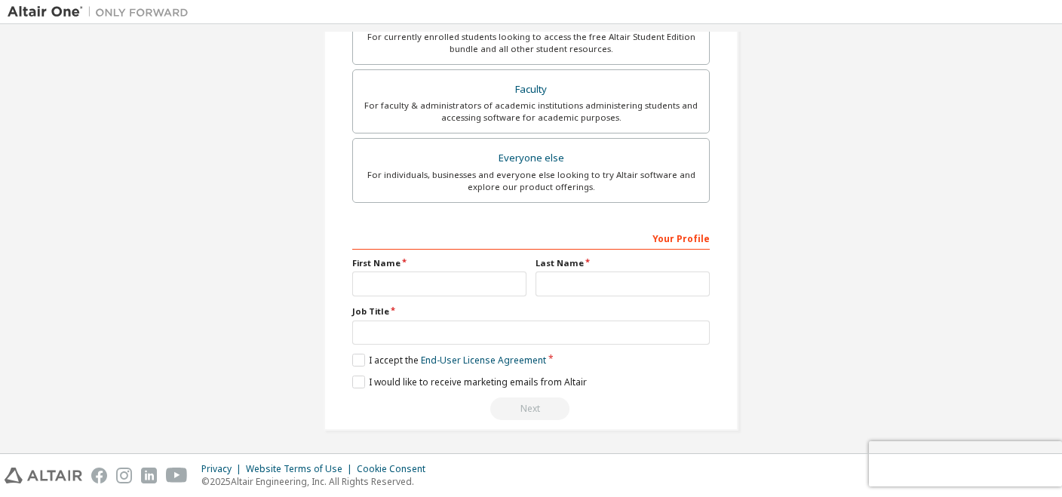
click at [1007, 467] on div "Privacy Website Terms of Use Cookie Consent © 2025 Altair Engineering, Inc. All…" at bounding box center [531, 475] width 1062 height 43
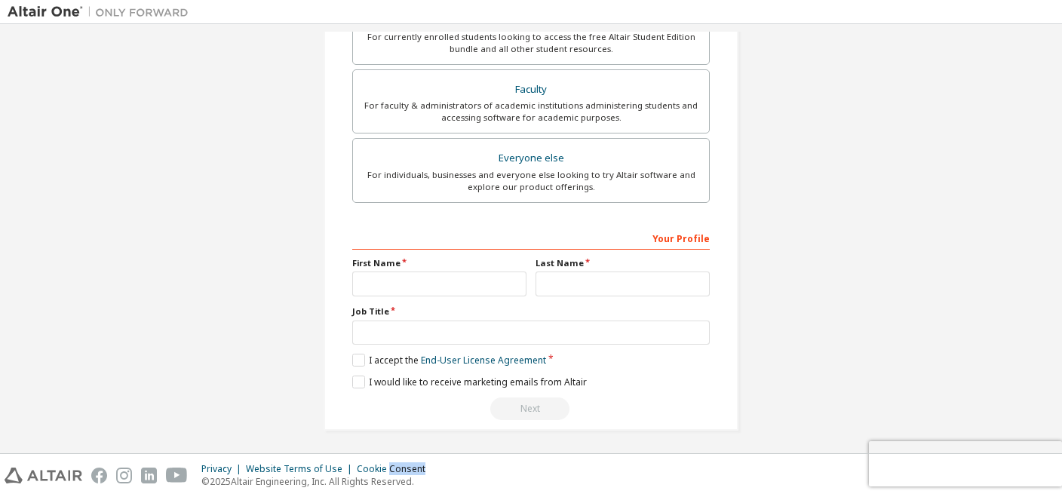
click at [1007, 467] on div "Privacy Website Terms of Use Cookie Consent © 2025 Altair Engineering, Inc. All…" at bounding box center [531, 475] width 1062 height 43
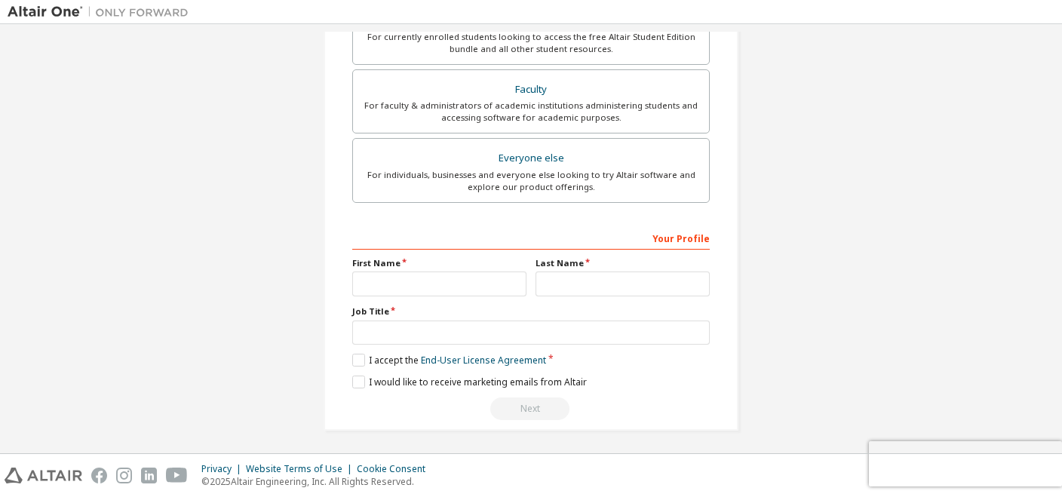
click at [1007, 467] on div "Privacy Website Terms of Use Cookie Consent © 2025 Altair Engineering, Inc. All…" at bounding box center [531, 475] width 1062 height 43
click at [876, 458] on div "Privacy Website Terms of Use Cookie Consent © 2025 Altair Engineering, Inc. All…" at bounding box center [531, 475] width 1062 height 43
click at [839, 212] on div "Create an Altair One Account For Free Trials, Licenses, Downloads, Learning & D…" at bounding box center [531, 49] width 1047 height 799
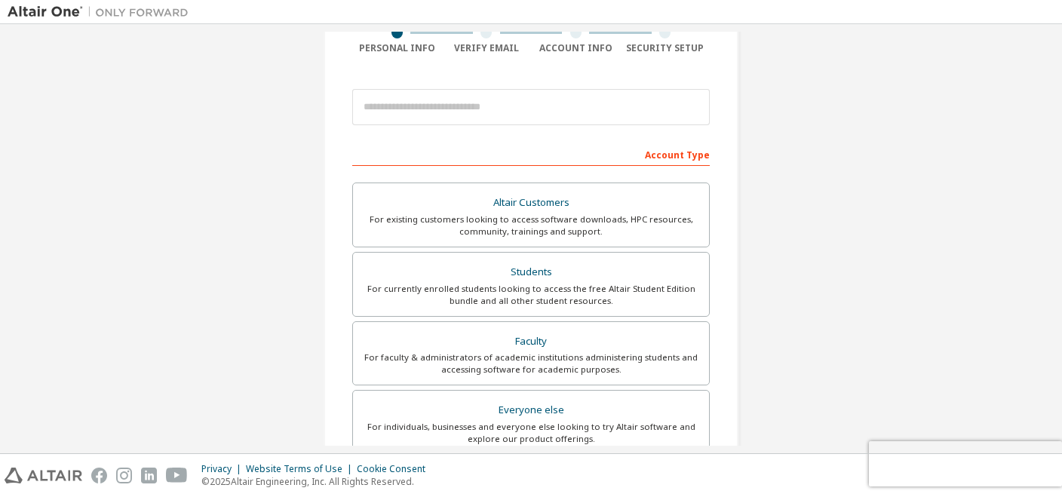
scroll to position [112, 0]
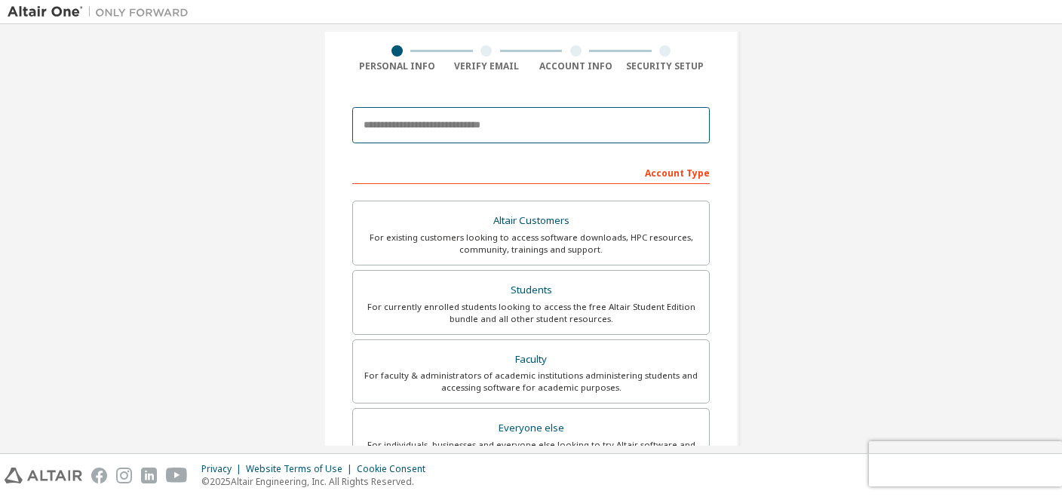
click at [424, 134] on input "email" at bounding box center [530, 125] width 357 height 36
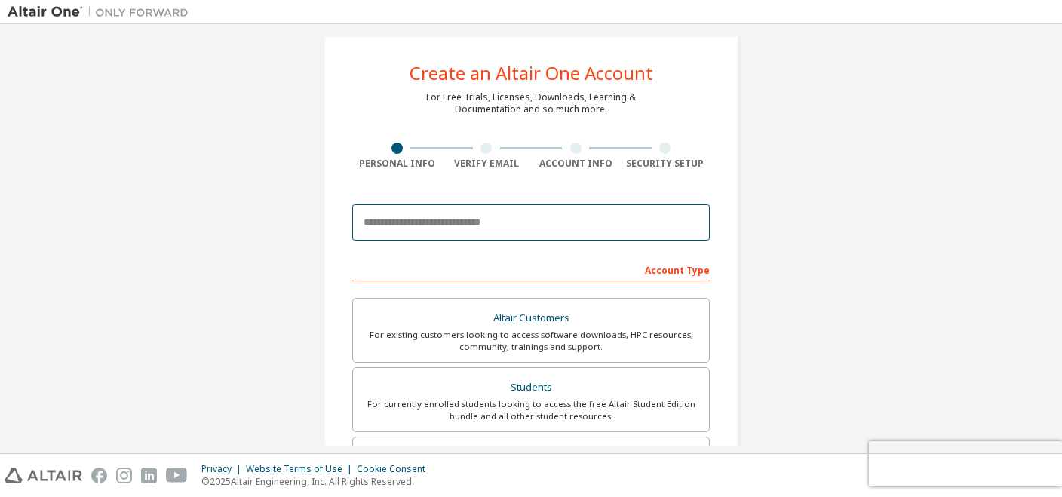
scroll to position [15, 0]
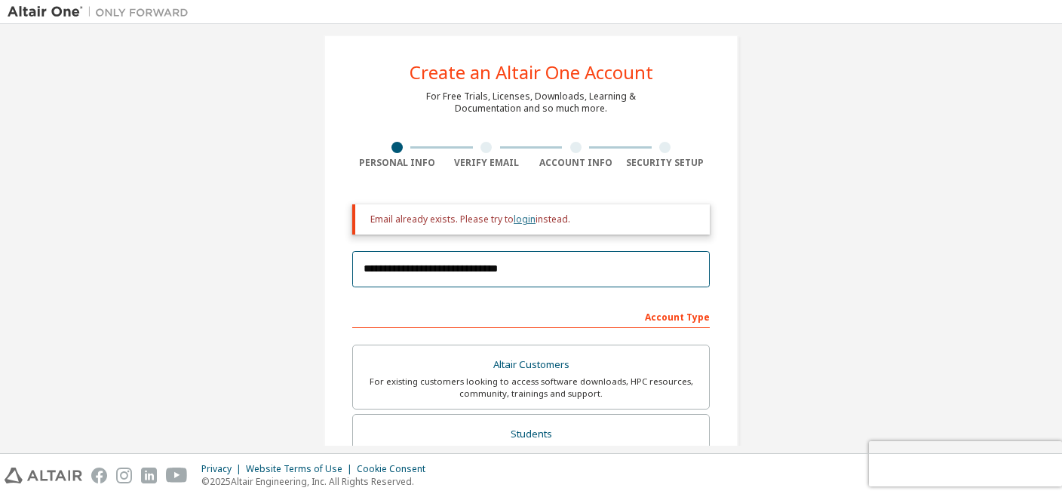
type input "**********"
click at [523, 217] on link "login" at bounding box center [525, 219] width 22 height 13
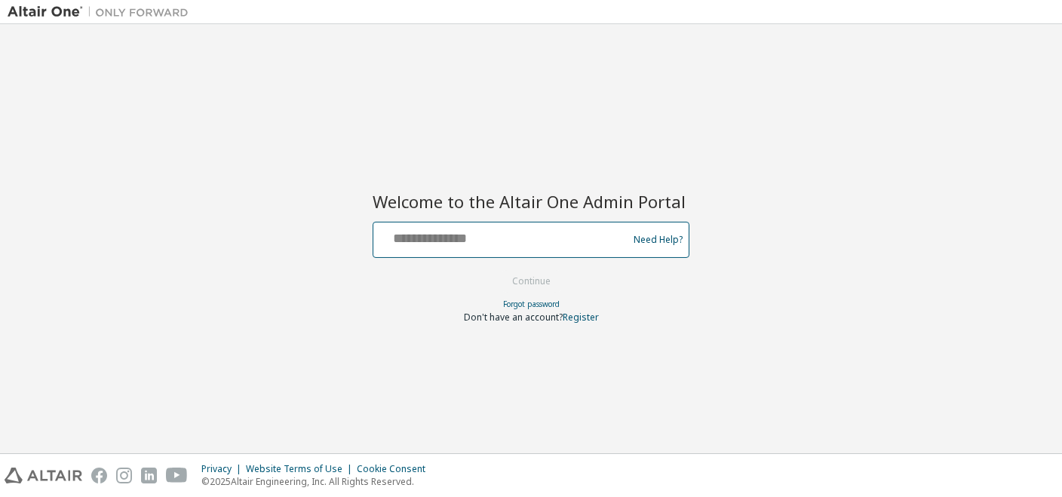
click at [464, 243] on input "text" at bounding box center [502, 236] width 247 height 22
type input "**********"
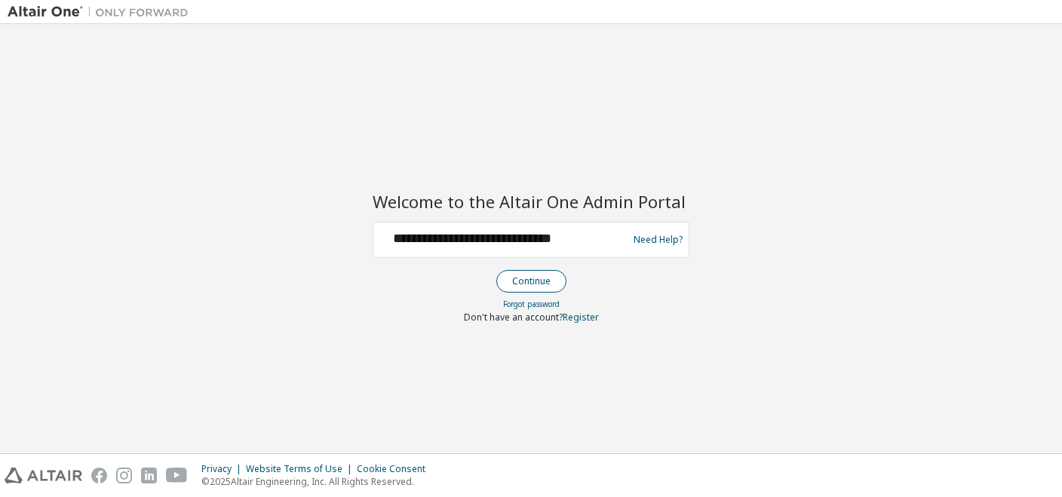
click at [524, 287] on button "Continue" at bounding box center [531, 281] width 70 height 23
